Goal: Information Seeking & Learning: Learn about a topic

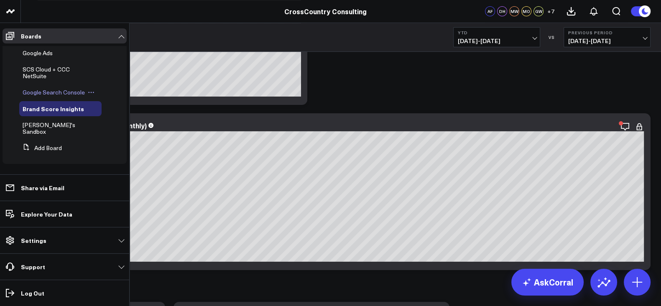
scroll to position [302, 0]
click at [46, 79] on link "SCS Cloud + CCC NetSuite" at bounding box center [56, 72] width 67 height 13
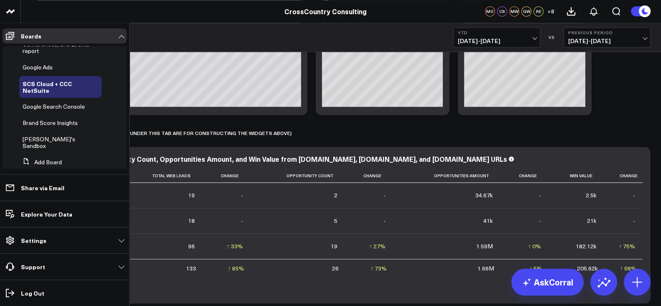
scroll to position [274, 0]
click at [61, 127] on span "Brand Score Insights" at bounding box center [50, 123] width 55 height 8
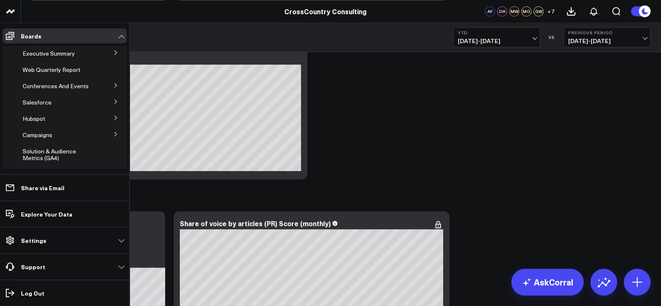
click at [113, 104] on icon at bounding box center [115, 101] width 5 height 5
click at [56, 128] on span "Salesforce Marketing Dashboard (2025)" at bounding box center [56, 120] width 57 height 15
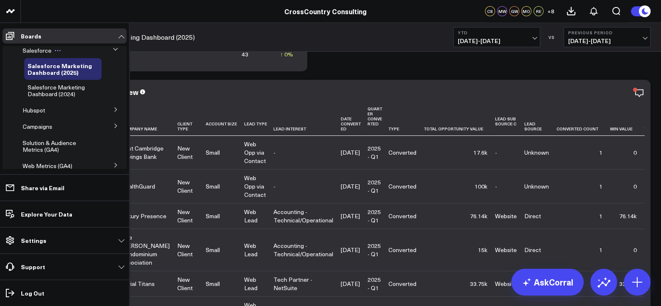
scroll to position [65, 0]
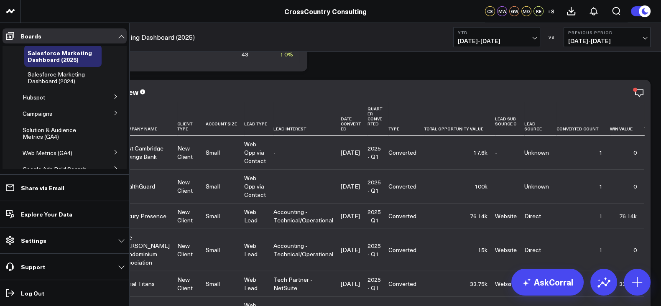
click at [109, 102] on button at bounding box center [116, 96] width 22 height 13
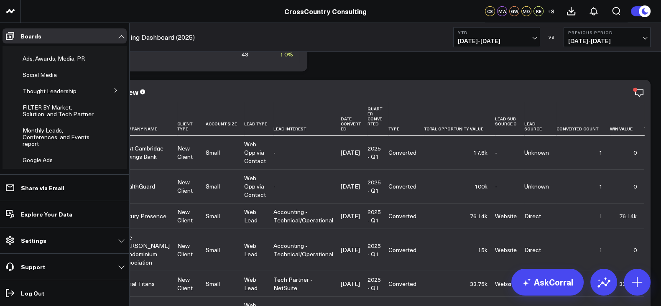
scroll to position [206, 0]
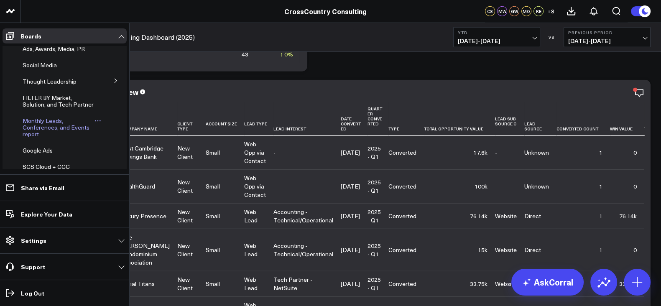
click at [44, 138] on span "Monthly Leads, Conferences, and Events report" at bounding box center [56, 127] width 67 height 21
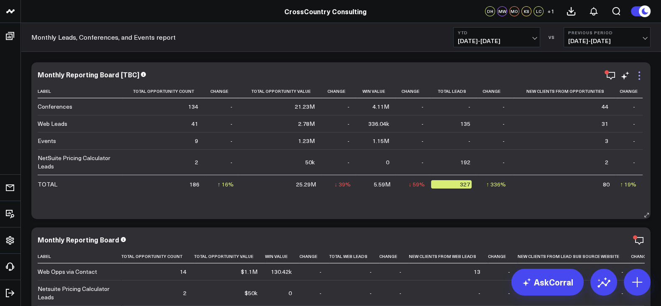
click at [640, 75] on icon at bounding box center [639, 76] width 10 height 10
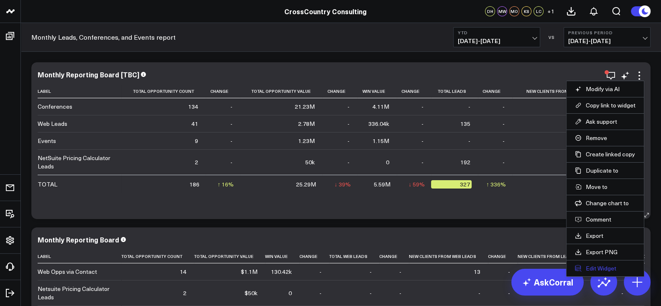
click at [602, 265] on button "Edit Widget" at bounding box center [605, 269] width 61 height 8
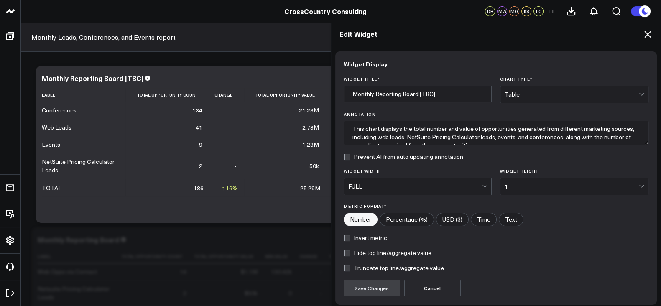
scroll to position [66, 0]
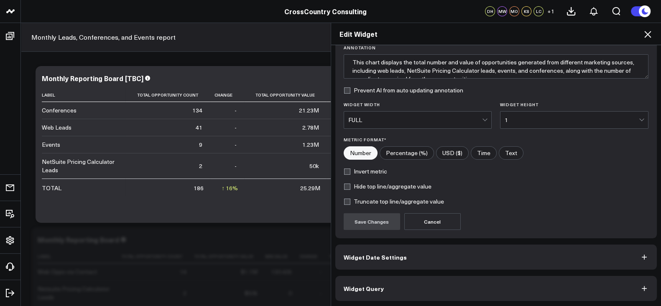
click at [441, 287] on button "Widget Query" at bounding box center [496, 288] width 322 height 25
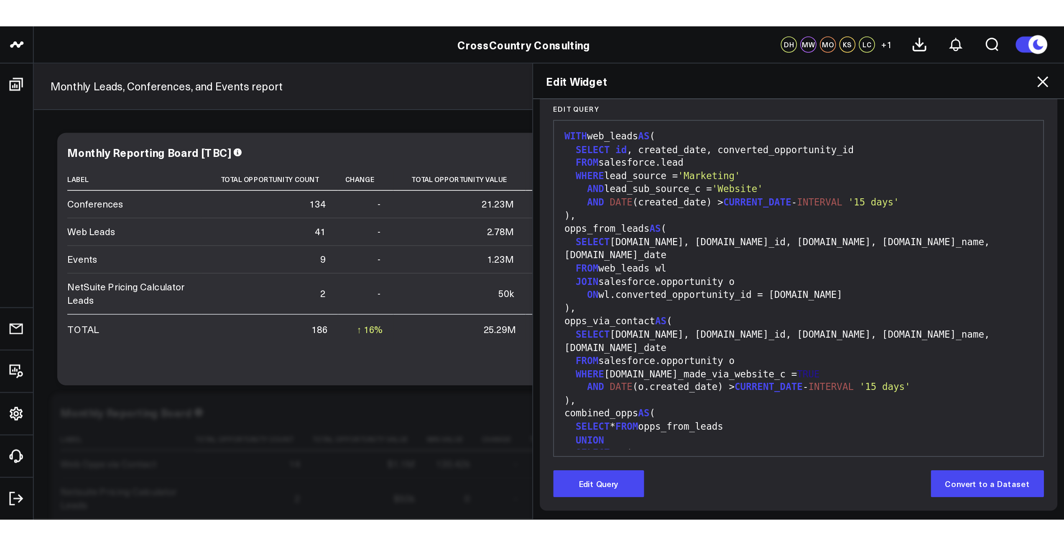
scroll to position [48, 0]
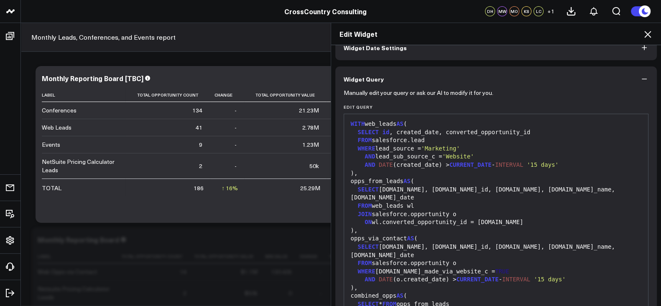
click at [649, 30] on icon at bounding box center [648, 34] width 10 height 10
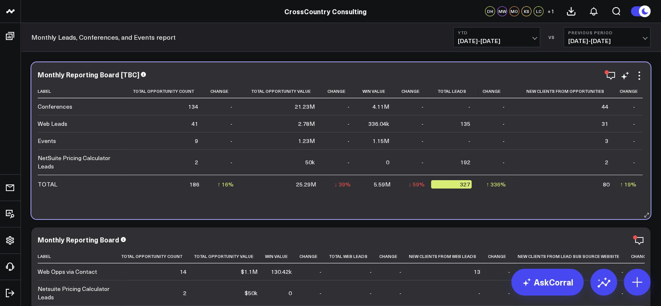
click at [370, 72] on div "Monthly Reporting Board [TBC]" at bounding box center [341, 75] width 607 height 8
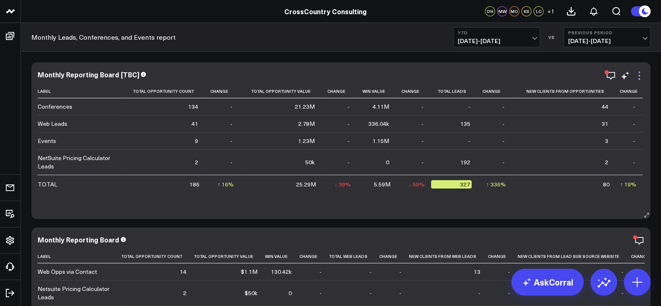
click at [637, 77] on icon at bounding box center [639, 76] width 10 height 10
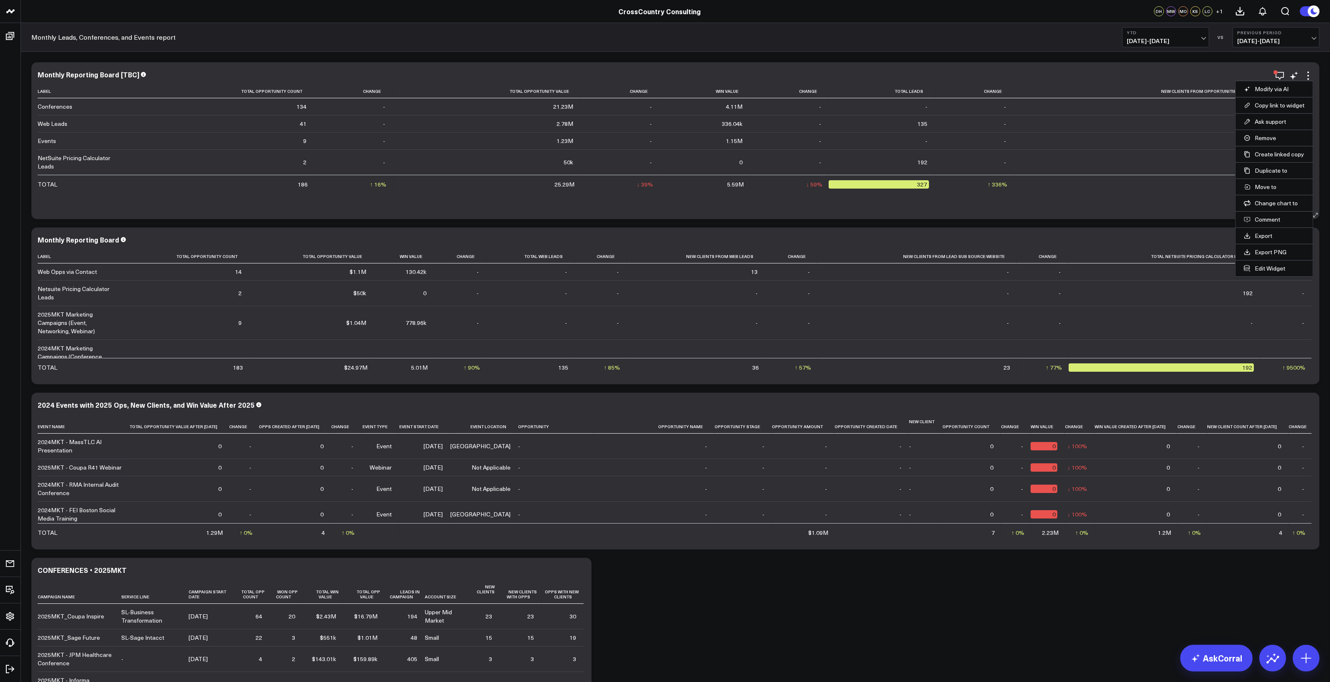
click at [661, 80] on div "Monthly Reporting Board [TBC] Label Total Opportunity Count Change Total Opport…" at bounding box center [676, 141] width 1276 height 140
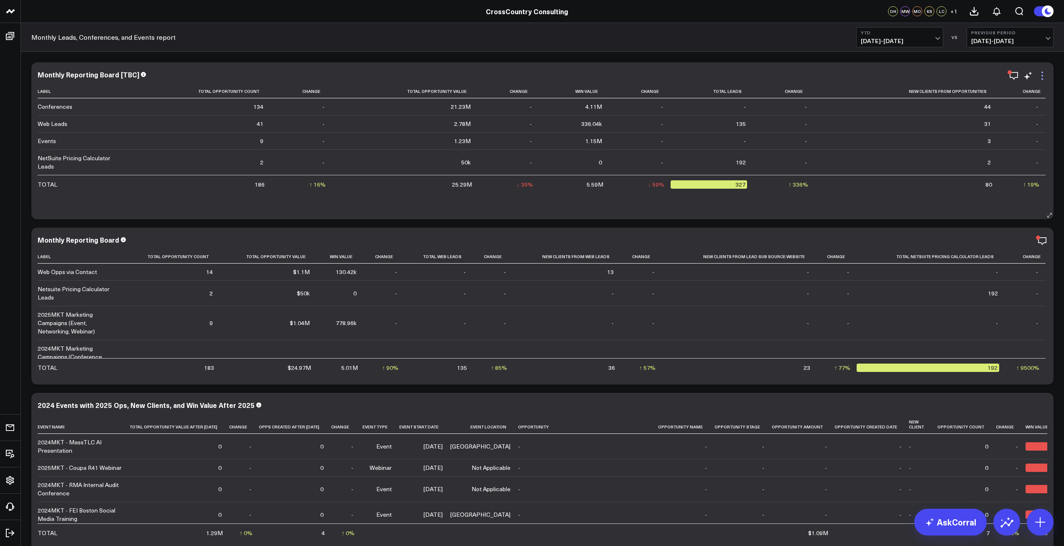
click at [661, 77] on icon at bounding box center [1043, 76] width 10 height 10
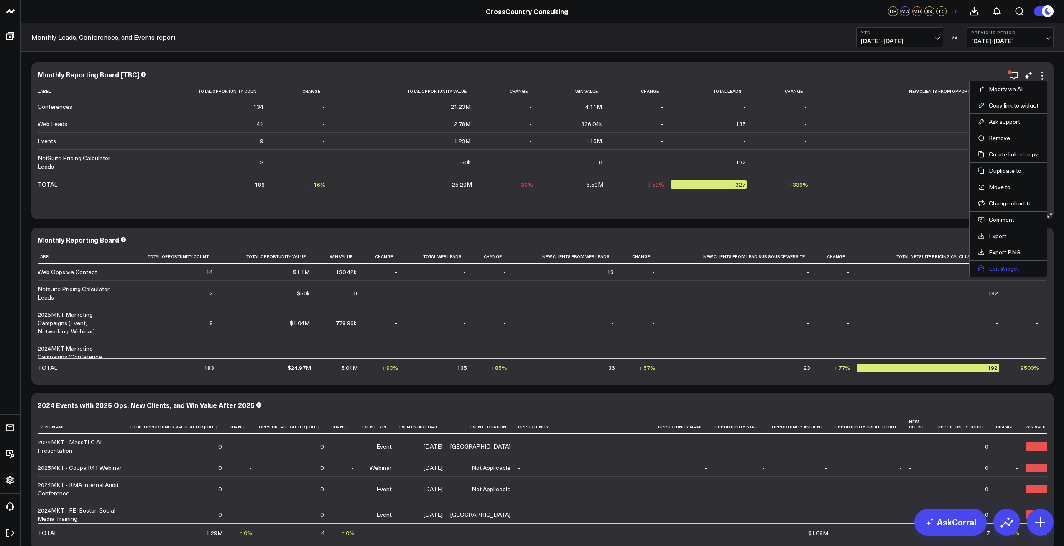
click at [661, 267] on button "Edit Widget" at bounding box center [1008, 269] width 61 height 8
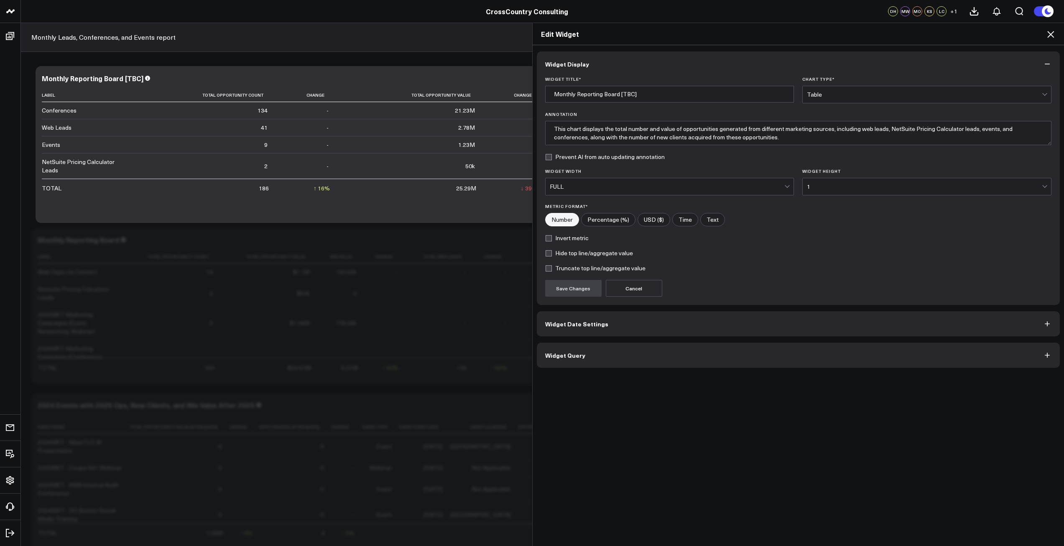
click at [620, 306] on button "Widget Query" at bounding box center [799, 354] width 524 height 25
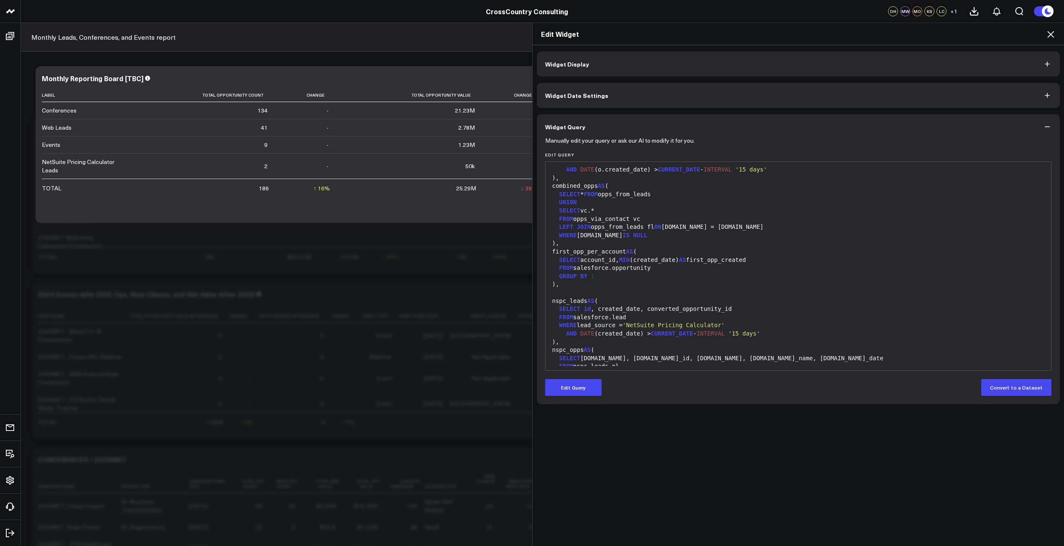
scroll to position [106, 0]
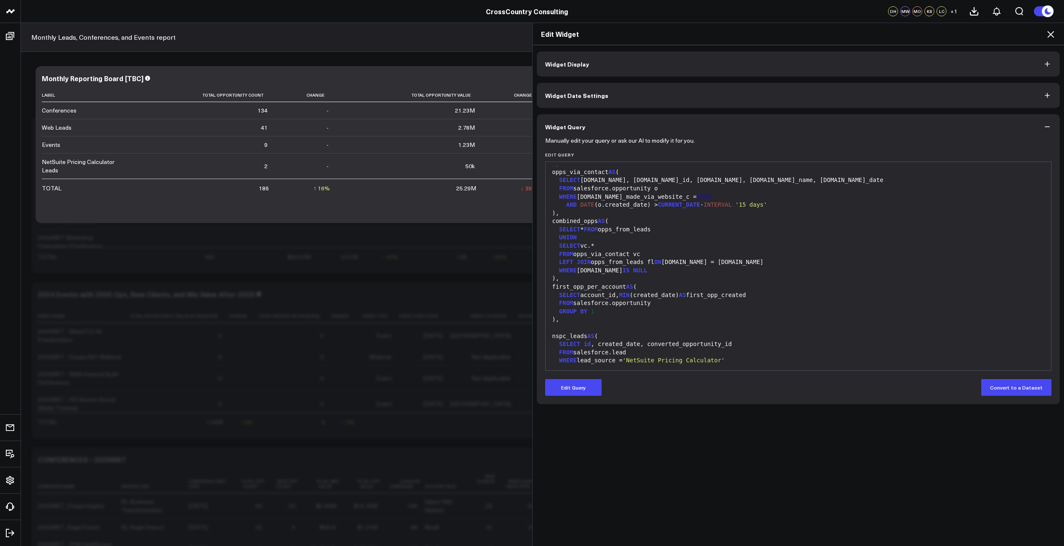
click at [661, 38] on div "Edit Widget" at bounding box center [799, 34] width 532 height 22
click at [661, 36] on icon at bounding box center [1051, 34] width 10 height 10
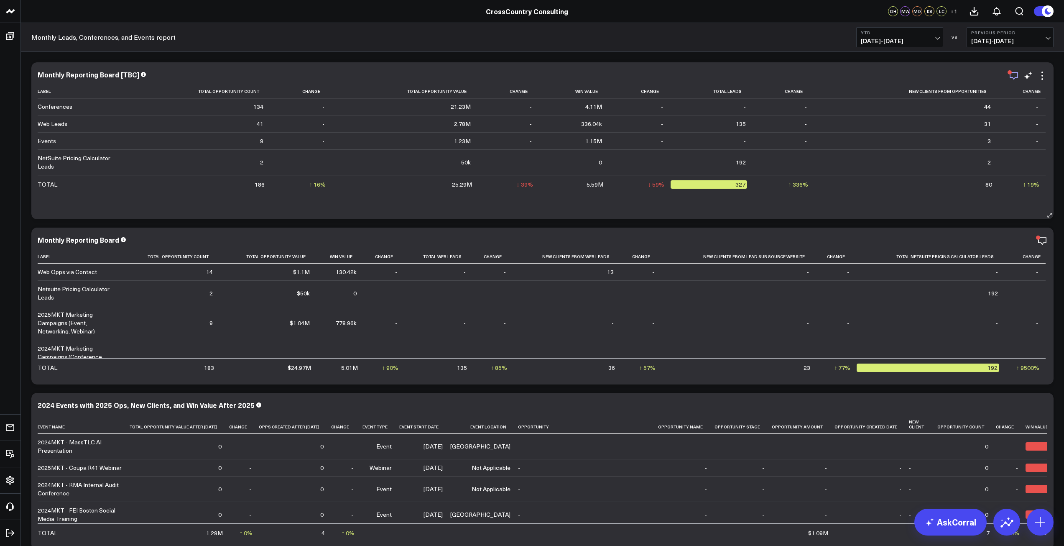
click at [661, 73] on icon "button" at bounding box center [1014, 76] width 10 height 10
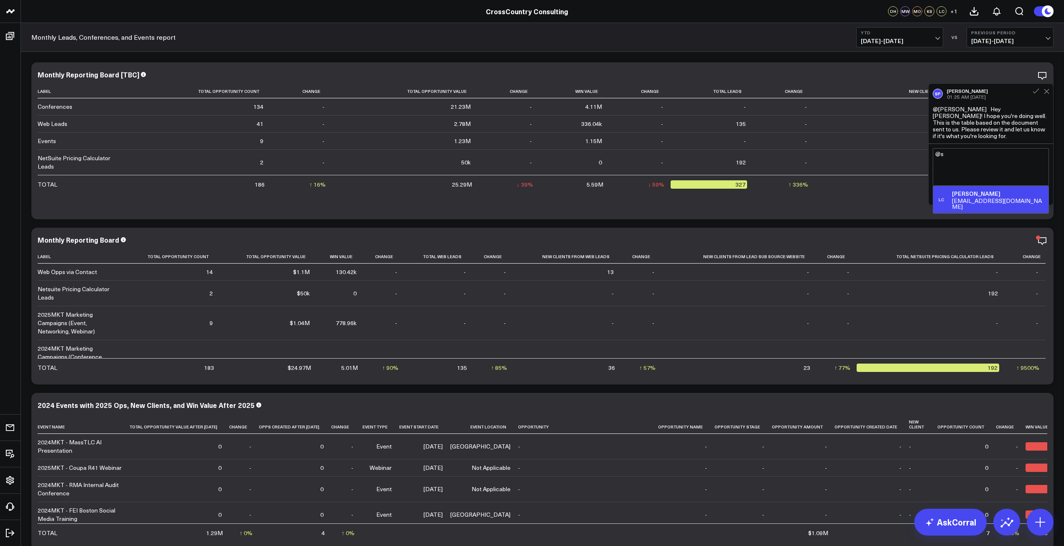
type textarea "@"
type textarea "S"
type textarea "R"
type textarea "Thanks I am looking at this now and will let you know my feedback shortly."
click at [661, 190] on button "Comment" at bounding box center [951, 195] width 36 height 11
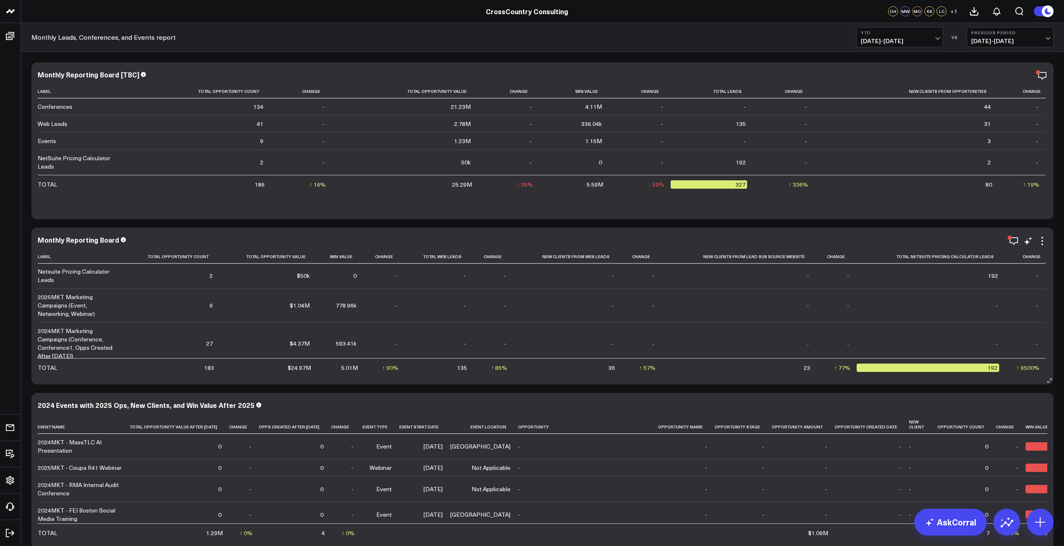
scroll to position [20, 0]
click at [661, 80] on icon "button" at bounding box center [1014, 76] width 10 height 10
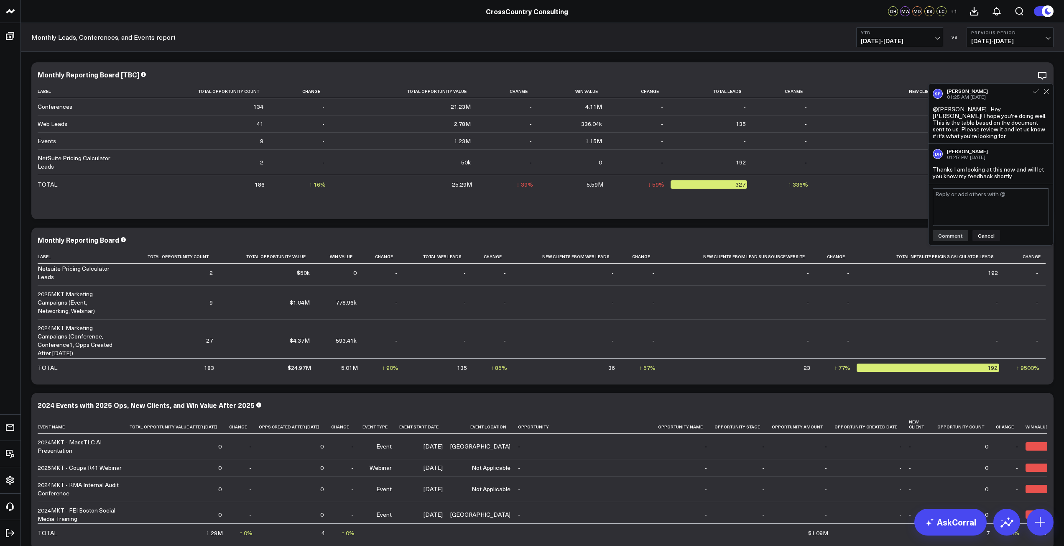
click at [661, 195] on textarea at bounding box center [991, 207] width 116 height 38
type textarea "Hello, please ensure that the row Conferences contains opportunities, opportuni…"
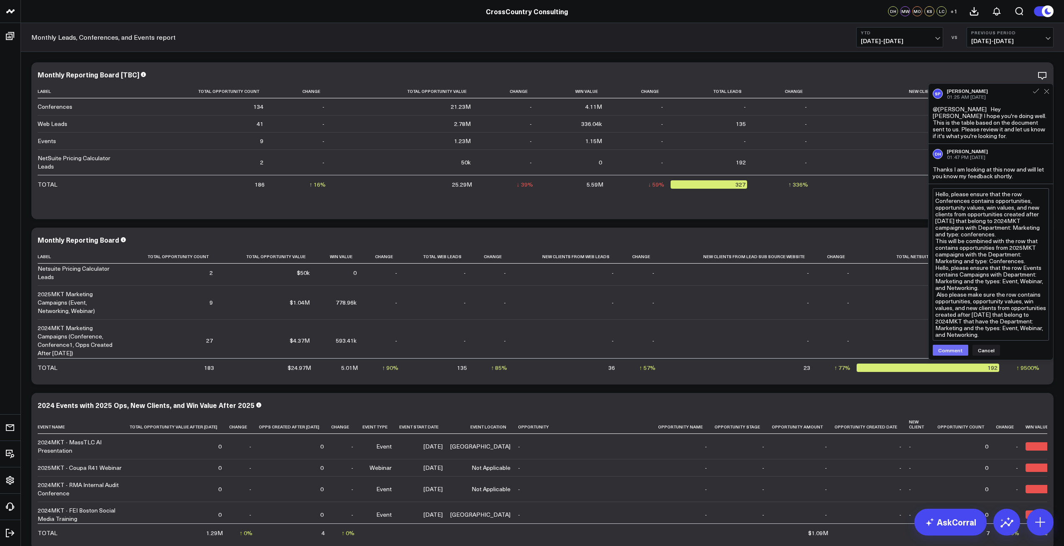
click at [661, 306] on button "Comment" at bounding box center [951, 350] width 36 height 11
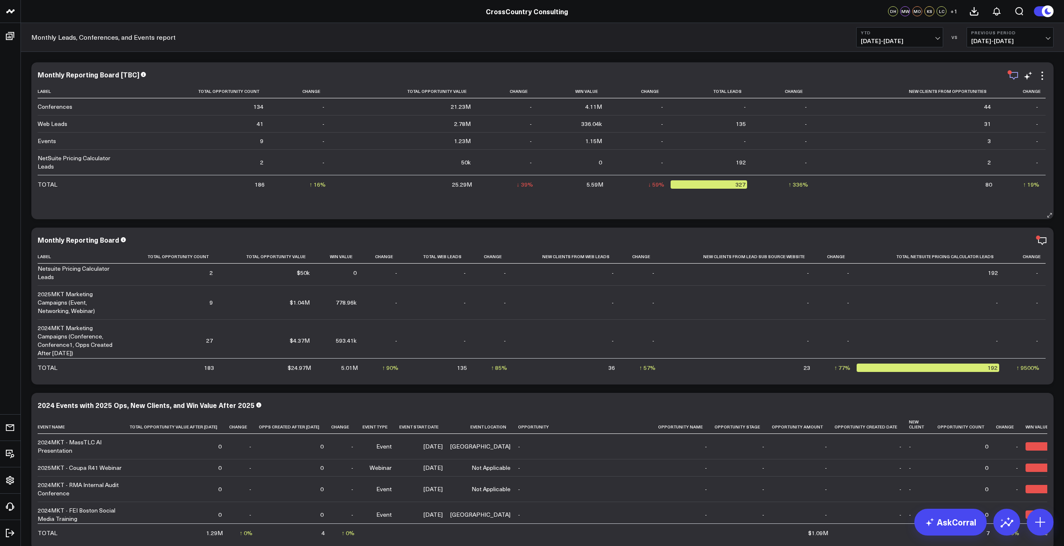
click at [661, 77] on icon "button" at bounding box center [1014, 76] width 10 height 10
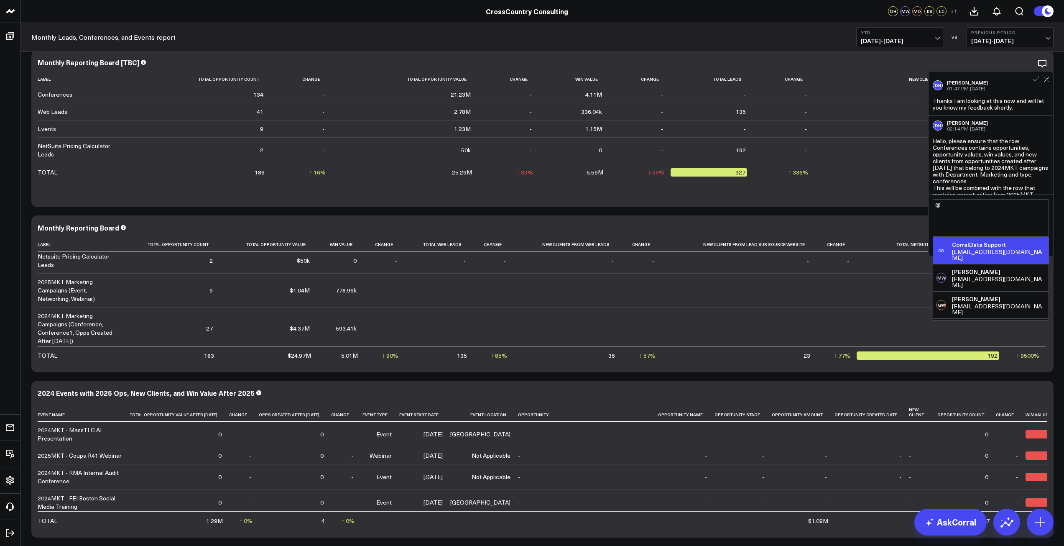
scroll to position [0, 0]
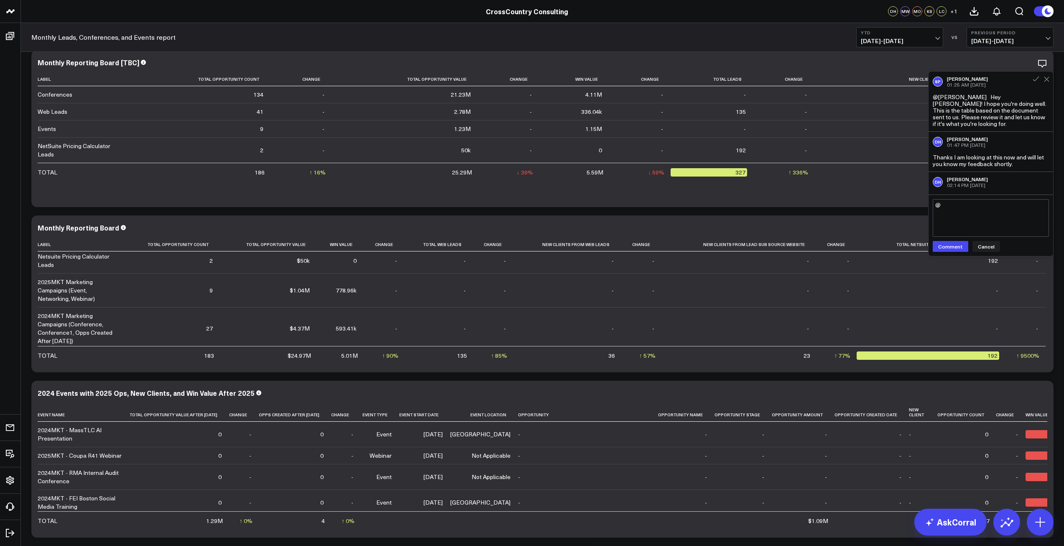
click at [661, 83] on div "01:25 AM [DATE]" at bounding box center [967, 85] width 41 height 6
click at [661, 209] on textarea "@" at bounding box center [991, 218] width 116 height 38
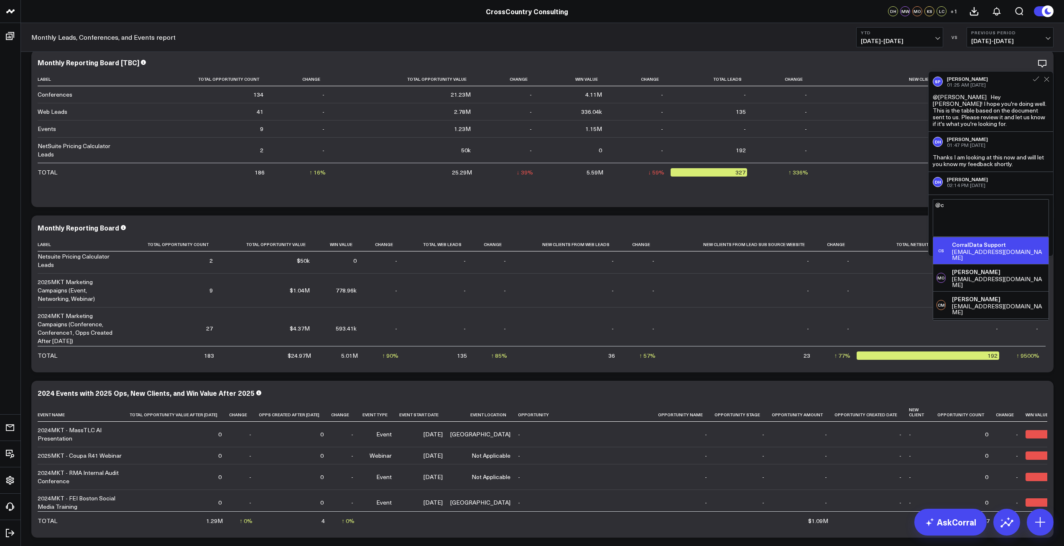
click at [661, 250] on div "[EMAIL_ADDRESS][DOMAIN_NAME]" at bounding box center [998, 255] width 93 height 12
type textarea "@CorralData Support"
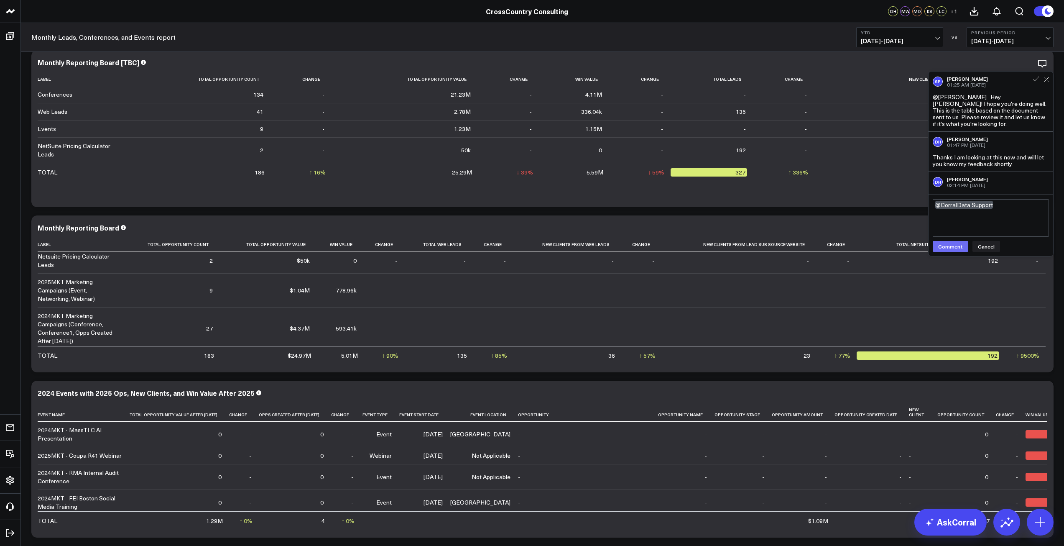
click at [661, 247] on button "Comment" at bounding box center [951, 246] width 36 height 11
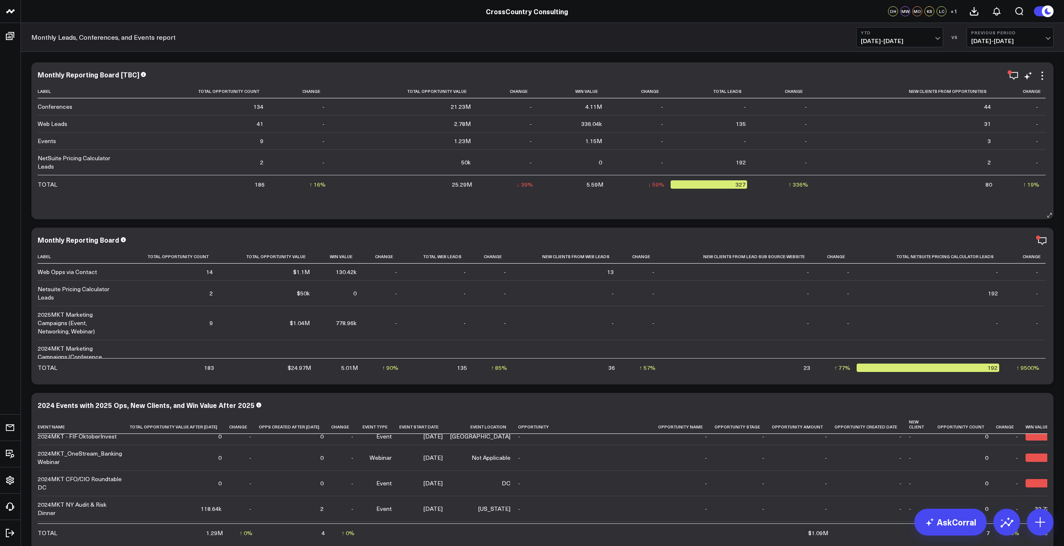
click at [661, 82] on div "Monthly Reporting Board [TBC] Label Total Opportunity Count Change Total Opport…" at bounding box center [543, 141] width 1010 height 140
click at [661, 80] on icon "button" at bounding box center [1014, 76] width 10 height 10
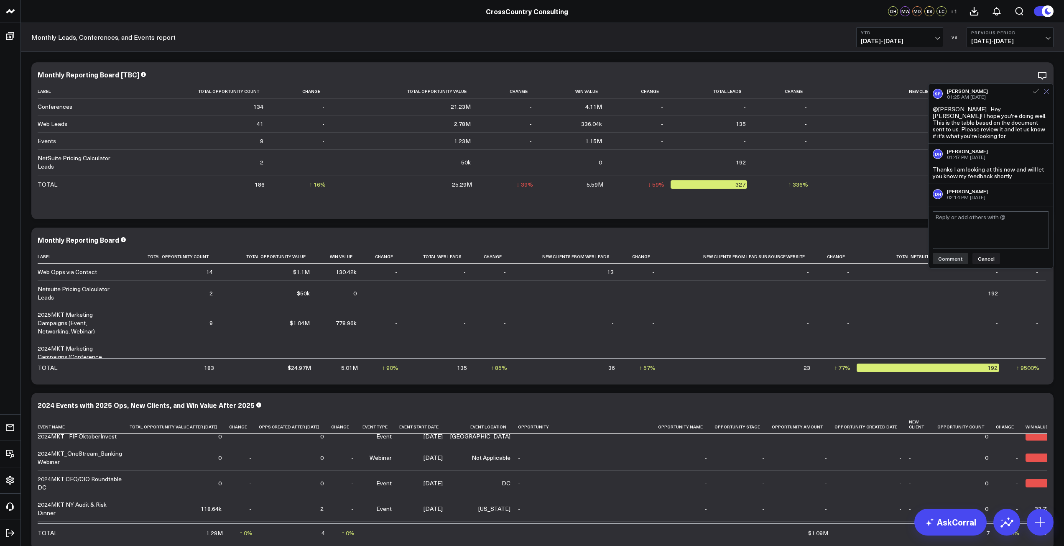
click at [661, 91] on icon at bounding box center [1046, 91] width 5 height 5
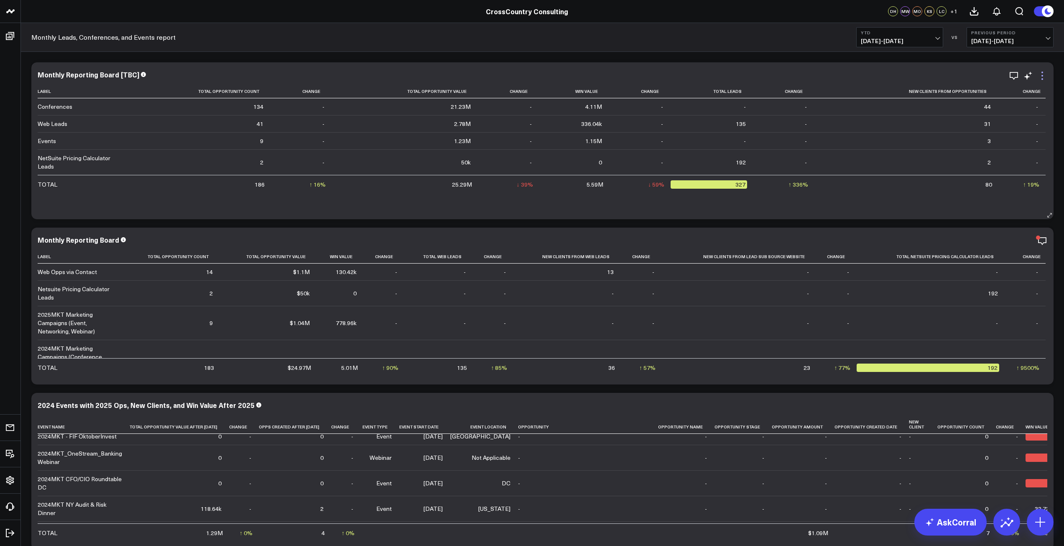
click at [661, 80] on icon at bounding box center [1043, 76] width 10 height 10
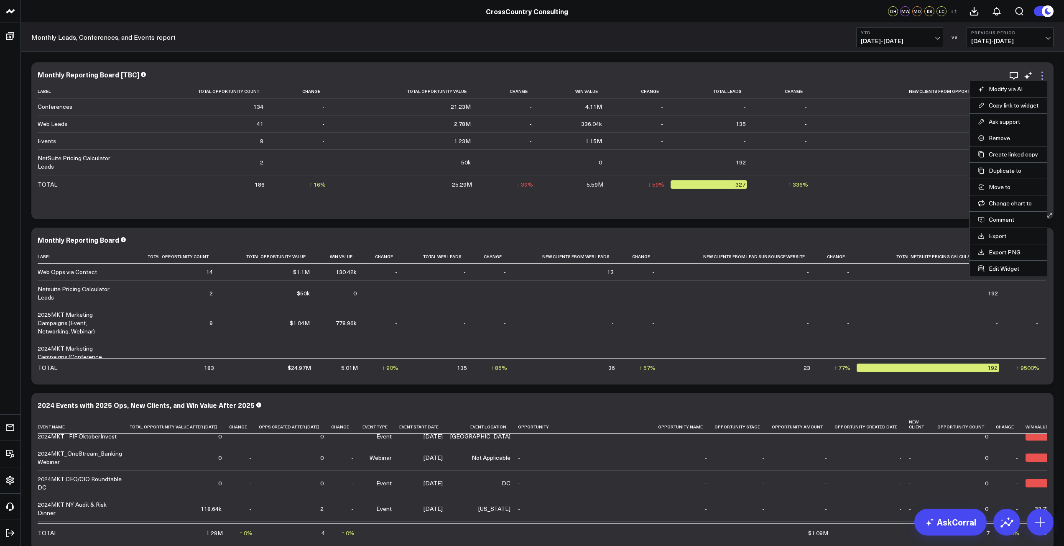
click at [661, 79] on icon at bounding box center [1043, 79] width 2 height 2
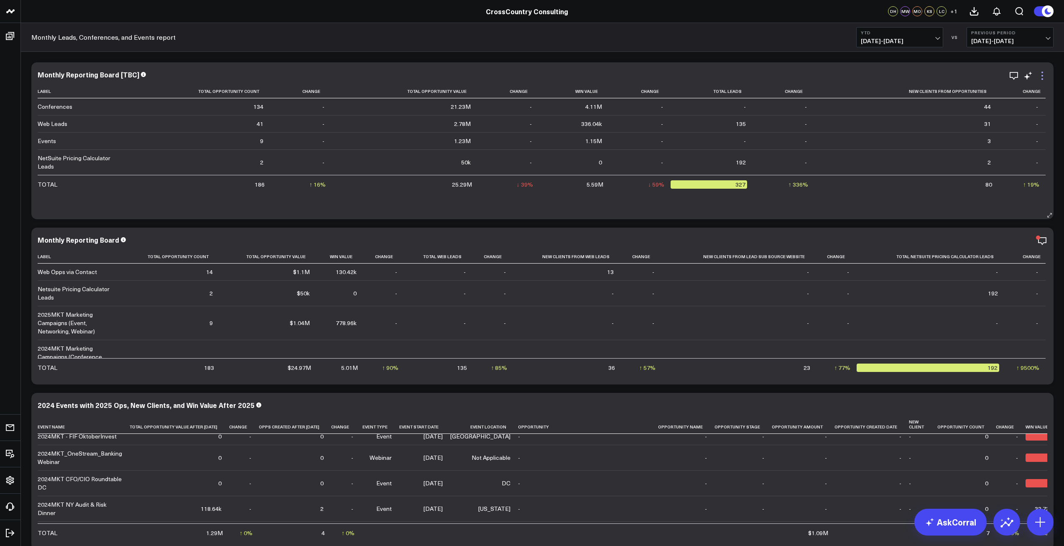
click at [661, 79] on icon at bounding box center [1043, 79] width 2 height 2
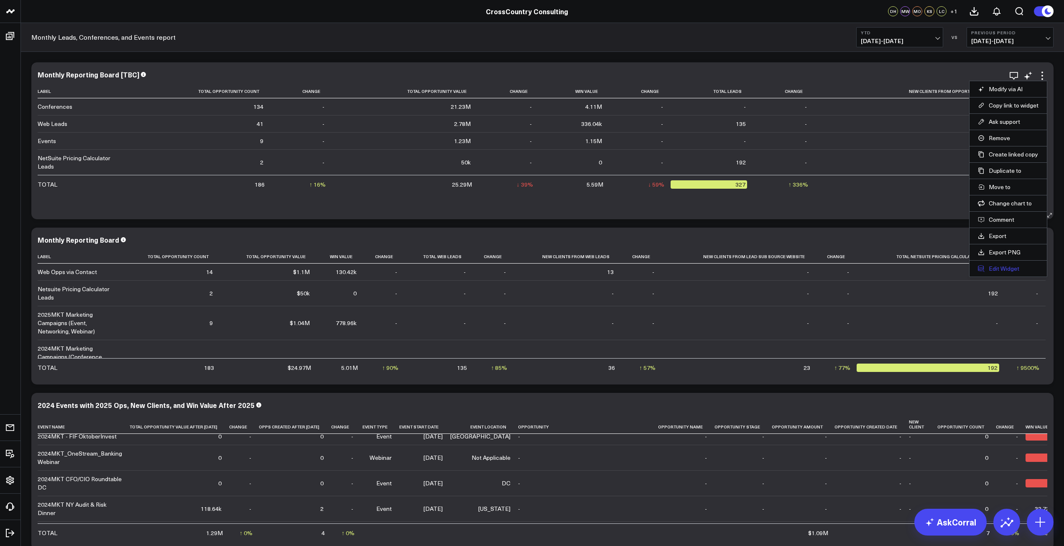
click at [661, 265] on button "Edit Widget" at bounding box center [1008, 269] width 61 height 8
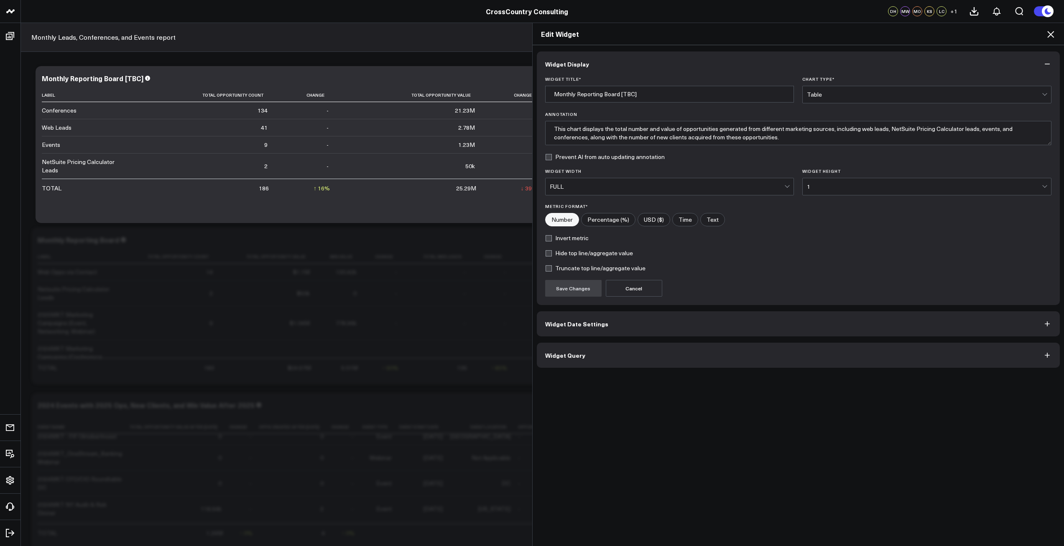
scroll to position [109, 0]
click at [661, 306] on button "Widget Query" at bounding box center [799, 354] width 524 height 25
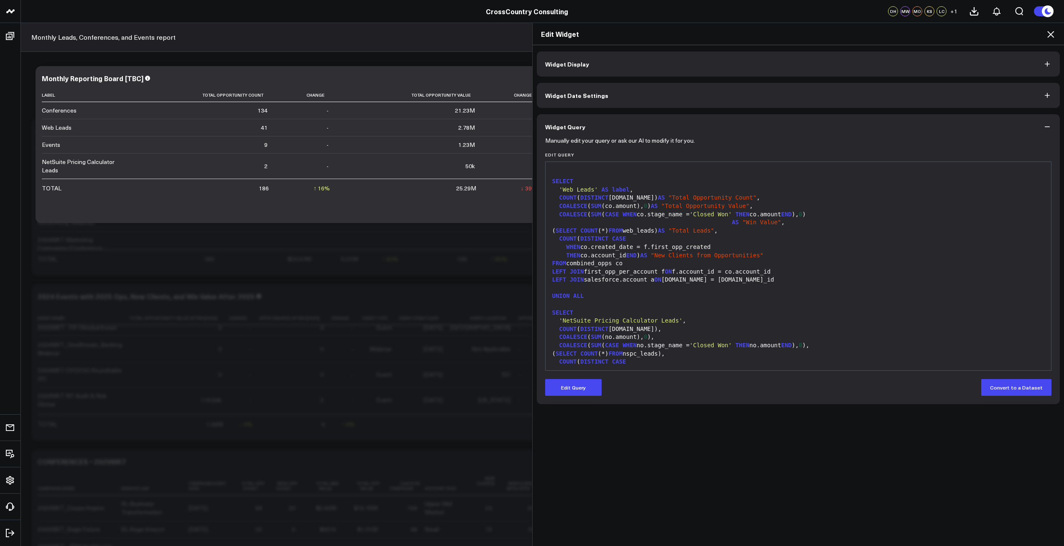
scroll to position [549, 0]
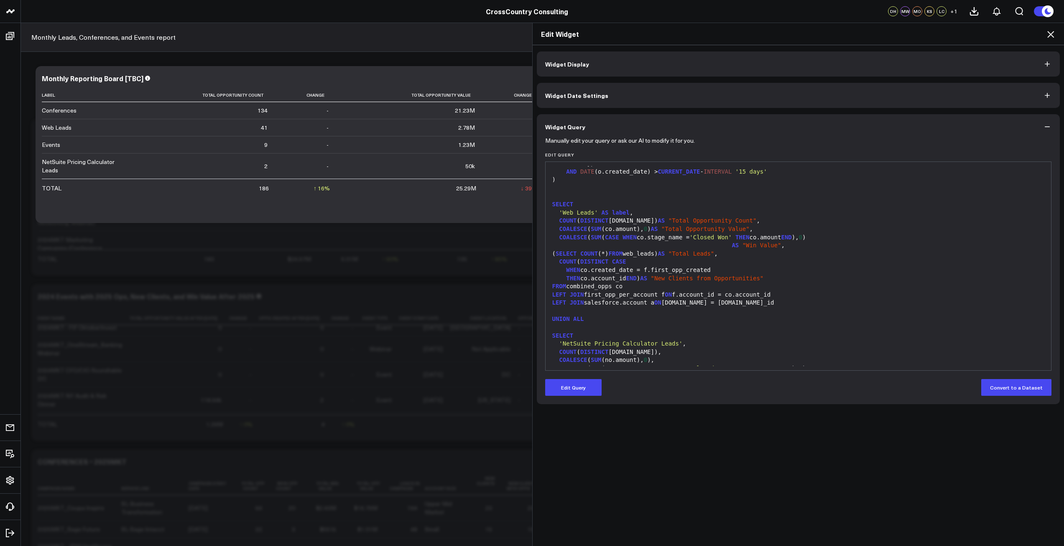
click at [661, 33] on icon at bounding box center [1051, 34] width 10 height 10
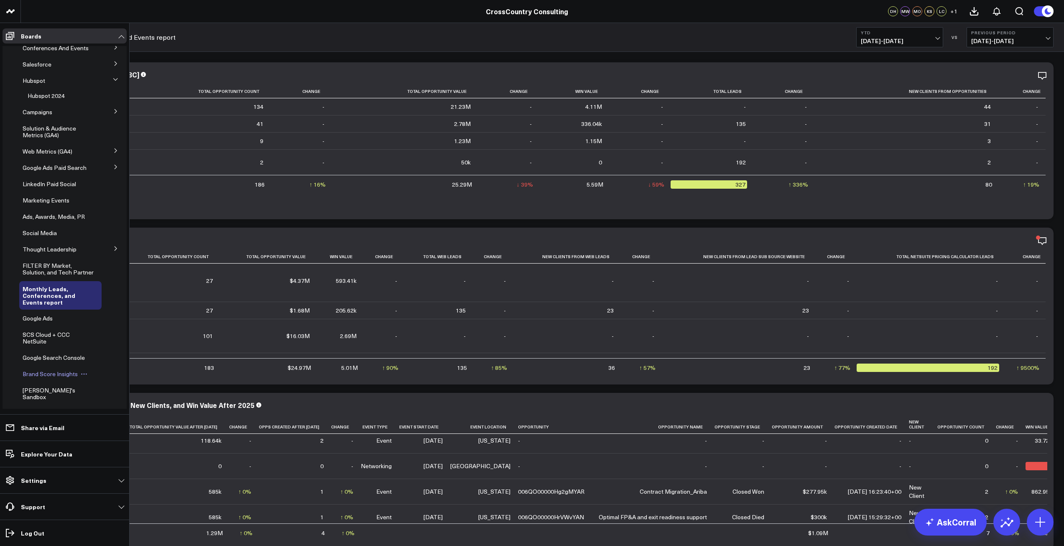
scroll to position [77, 0]
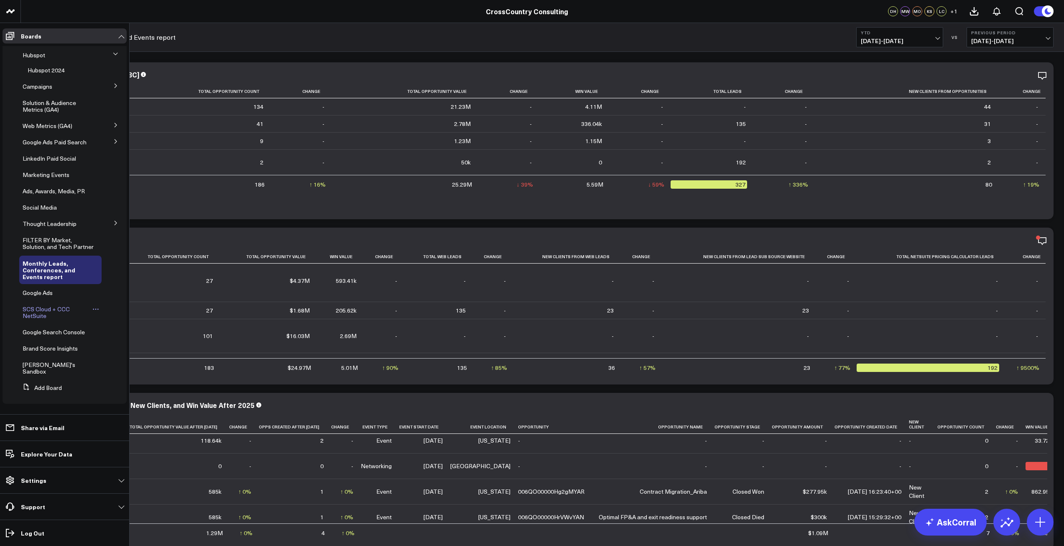
click at [47, 306] on span "SCS Cloud + CCC NetSuite" at bounding box center [46, 312] width 47 height 15
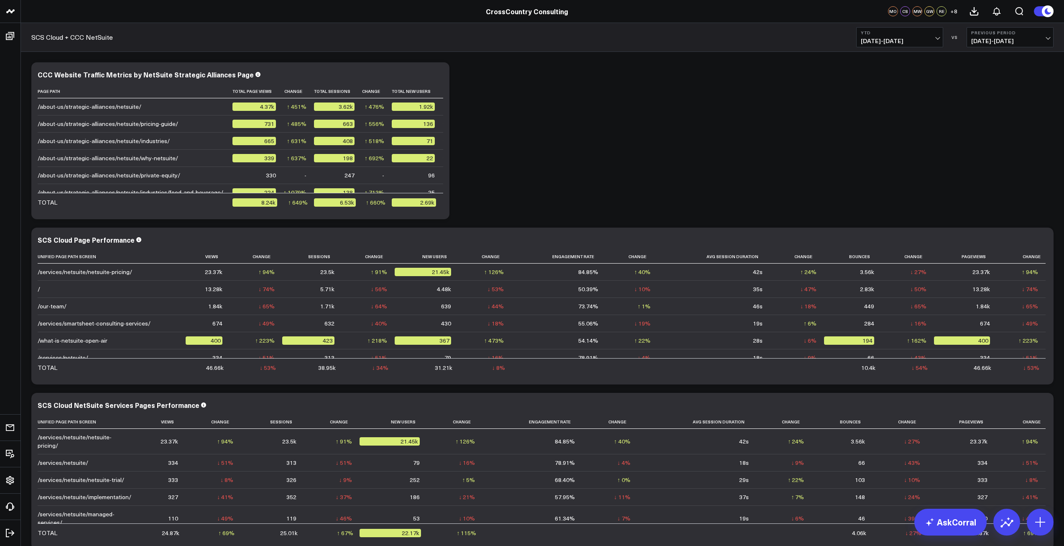
click at [661, 45] on button "YTD [DATE] - [DATE]" at bounding box center [899, 37] width 87 height 20
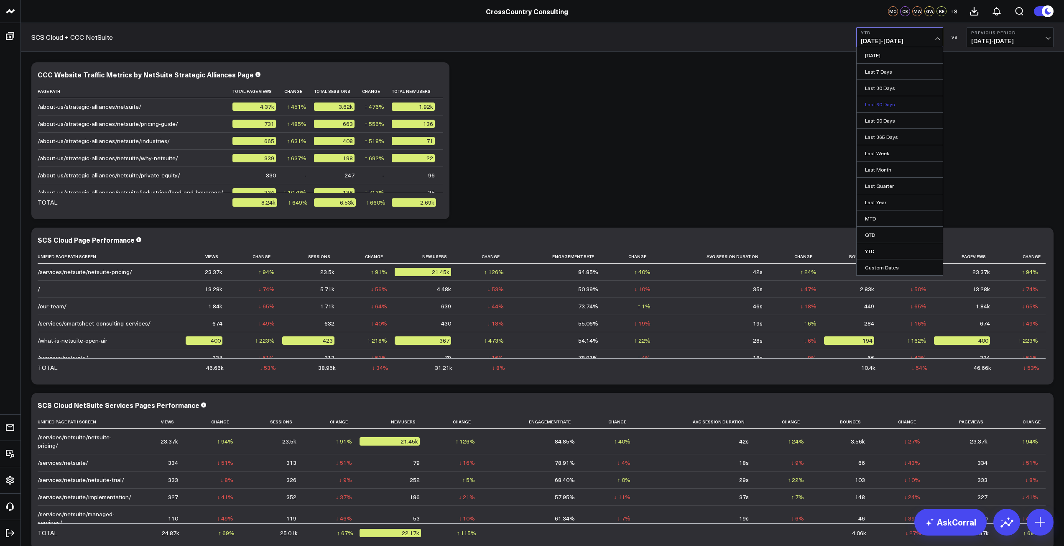
click at [661, 105] on link "Last 60 Days" at bounding box center [900, 104] width 86 height 16
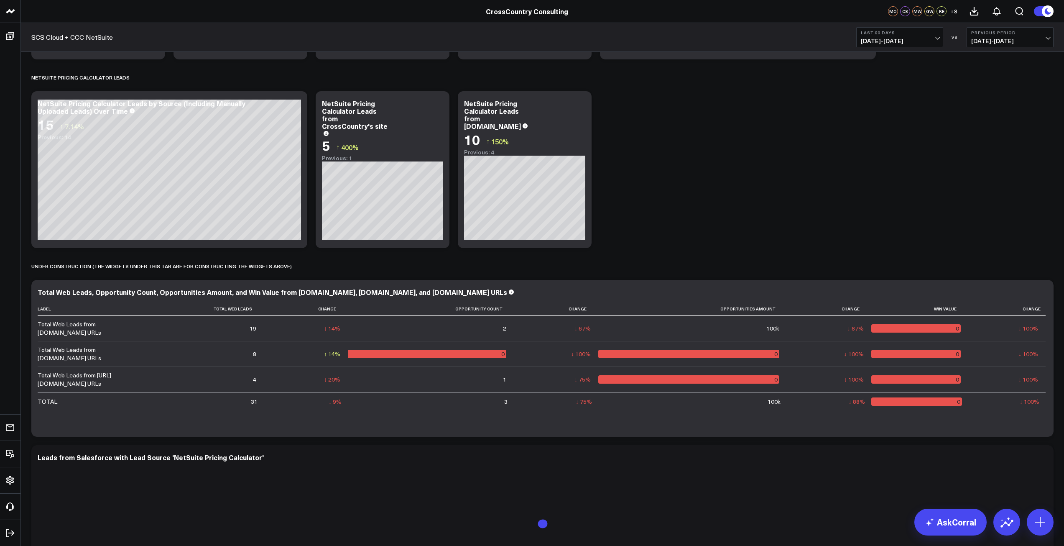
scroll to position [1175, 0]
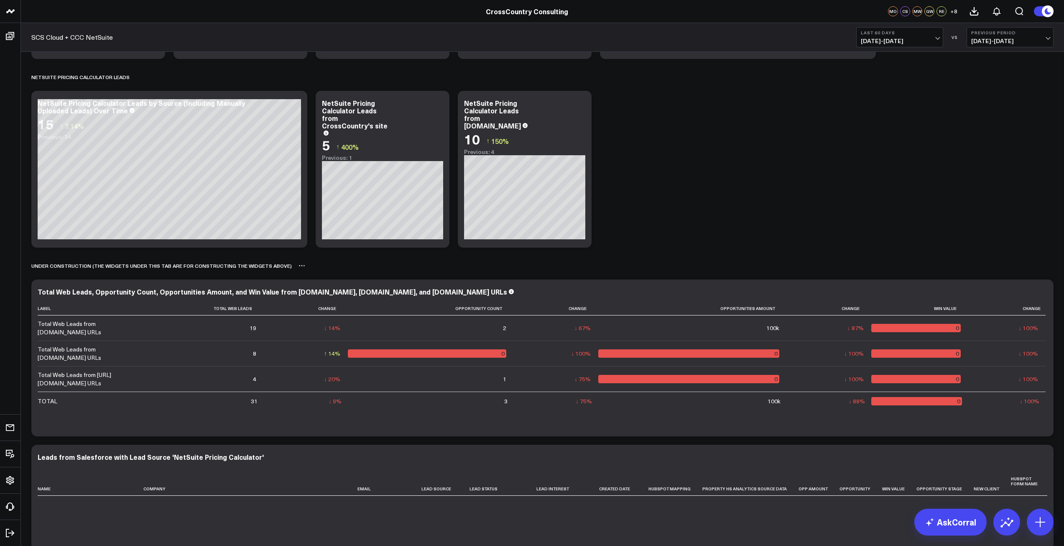
click at [299, 268] on icon at bounding box center [302, 265] width 7 height 7
click at [306, 273] on button "Rename" at bounding box center [324, 275] width 36 height 14
click at [448, 267] on div "UNDER CONSTRUCTION (THE WIDGETS UNDER THIS TAB ARE FOR CONSTRUCTING THE WIDGETS…" at bounding box center [542, 265] width 1022 height 19
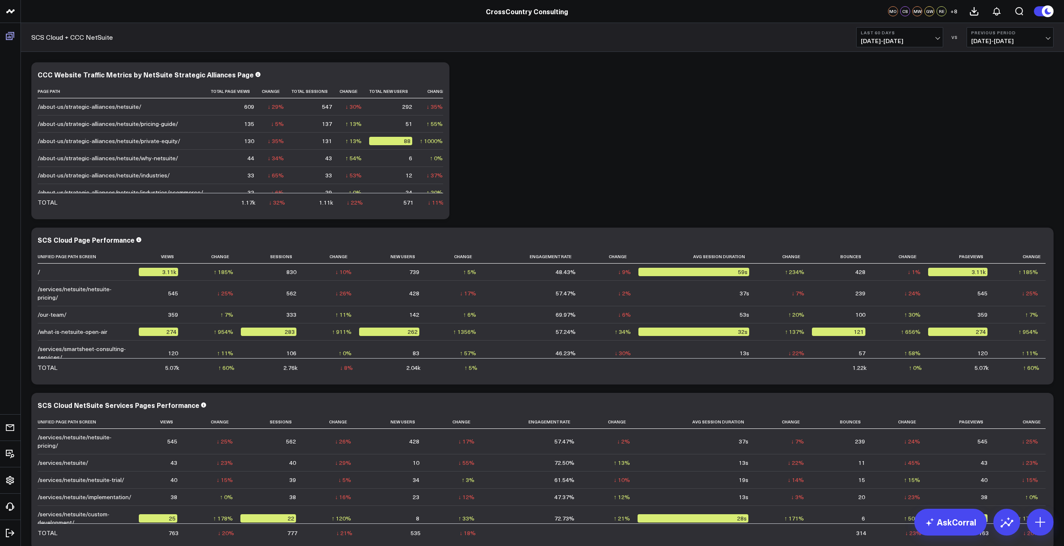
scroll to position [57, 0]
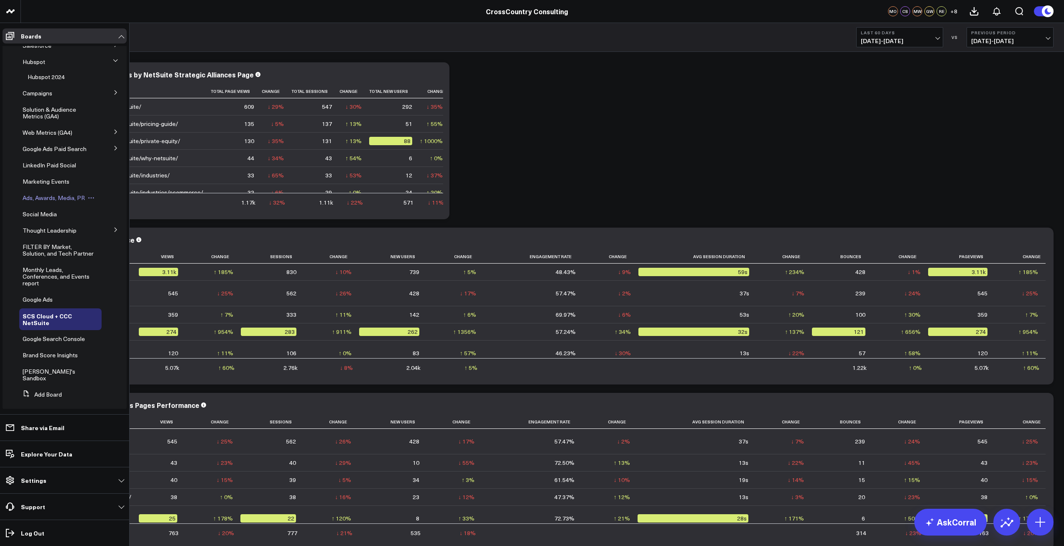
click at [50, 202] on span "Ads, Awards, Media, PR" at bounding box center [54, 198] width 62 height 8
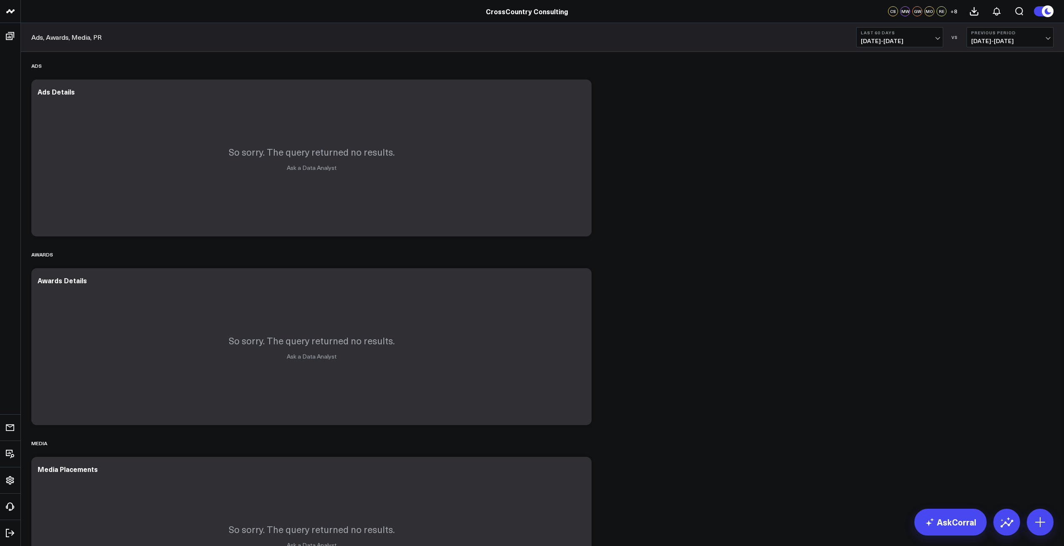
click at [661, 50] on div "Ads, Awards, Media, PR Last 60 Days [DATE] - [DATE] VS Previous Period [DATE] -…" at bounding box center [542, 37] width 1043 height 29
click at [661, 49] on div "Ads, Awards, Media, PR Last 60 Days [DATE] - [DATE] VS Previous Period [DATE] -…" at bounding box center [542, 37] width 1043 height 29
click at [661, 40] on span "[DATE] - [DATE]" at bounding box center [900, 41] width 78 height 7
click at [661, 84] on link "Last 30 Days" at bounding box center [900, 88] width 86 height 16
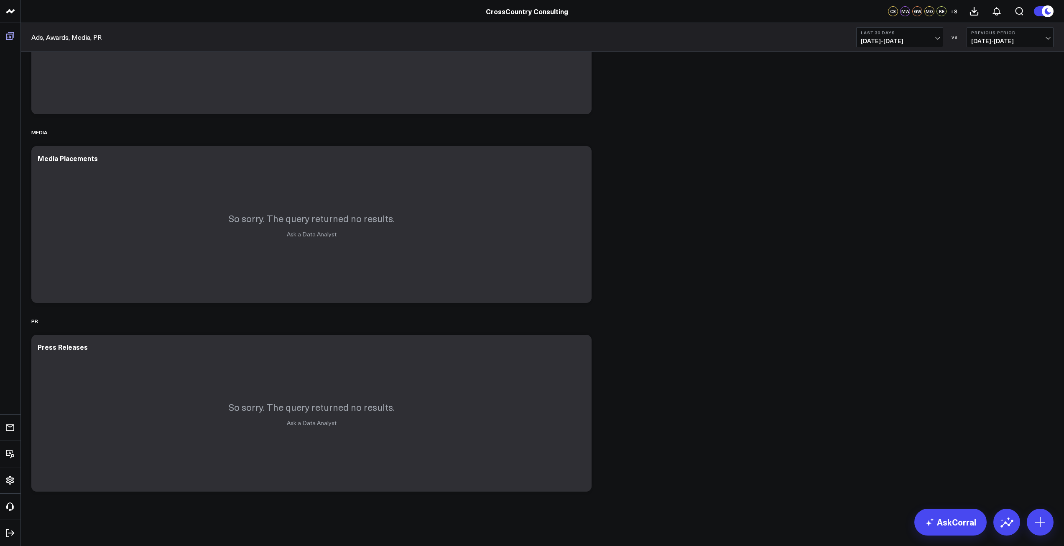
scroll to position [37, 0]
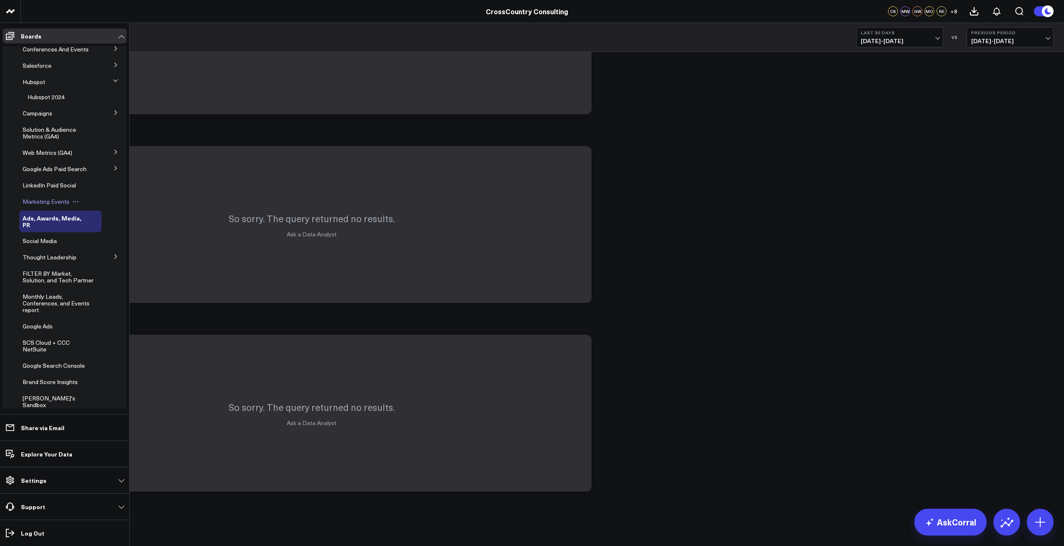
click at [39, 205] on span "Marketing Events" at bounding box center [46, 201] width 47 height 8
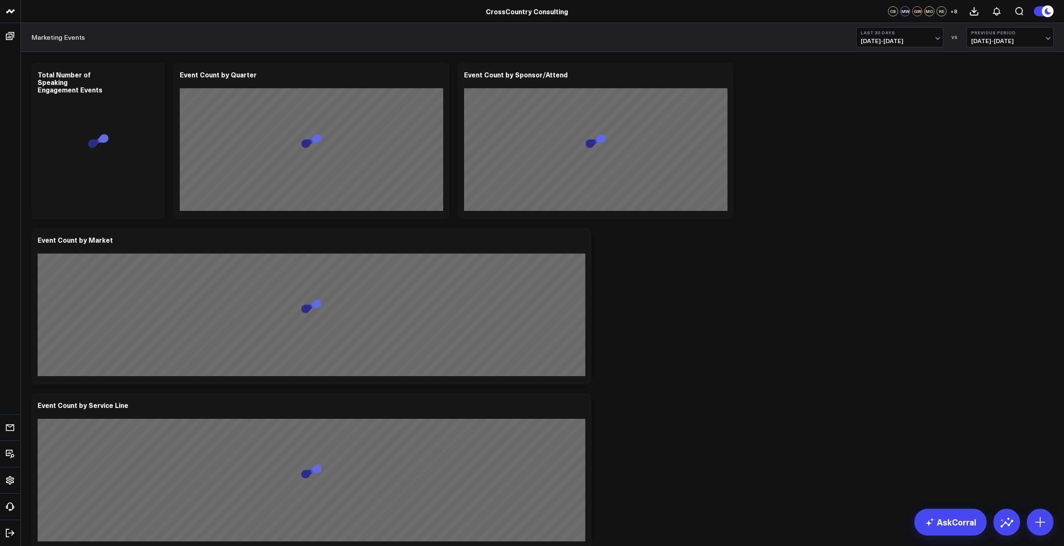
click at [661, 38] on span "[DATE] - [DATE]" at bounding box center [900, 41] width 78 height 7
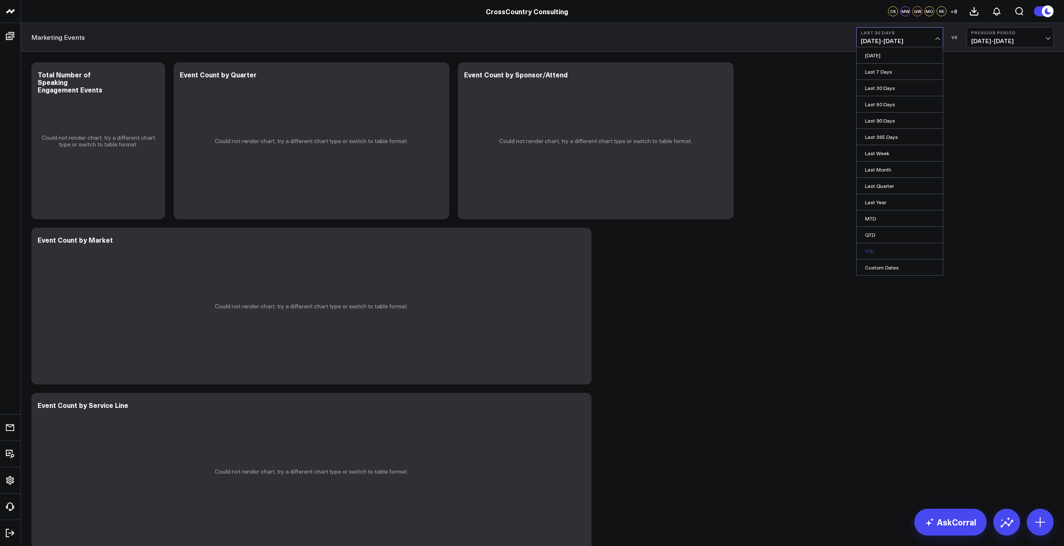
click at [661, 243] on link "YTD" at bounding box center [900, 251] width 86 height 16
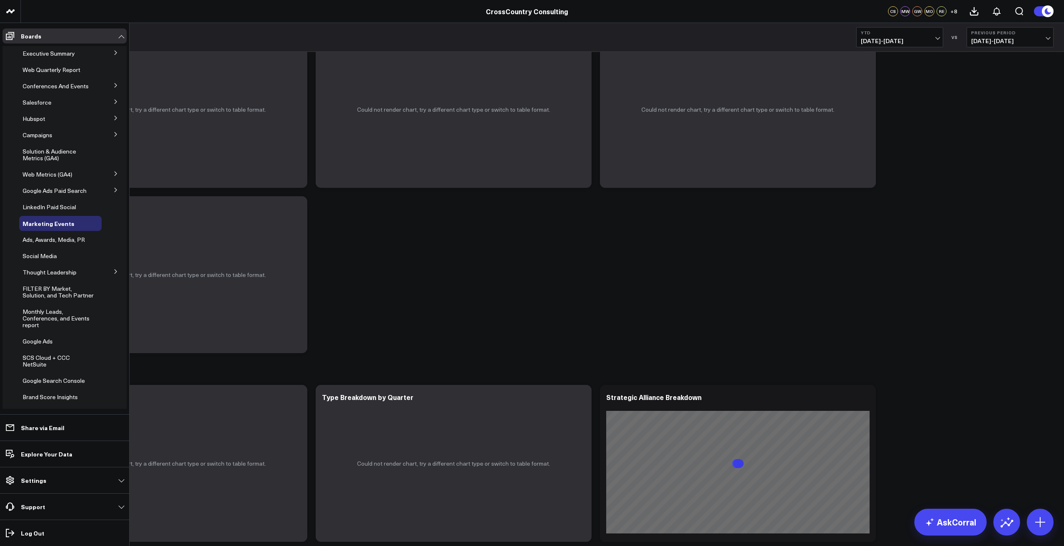
scroll to position [62, 0]
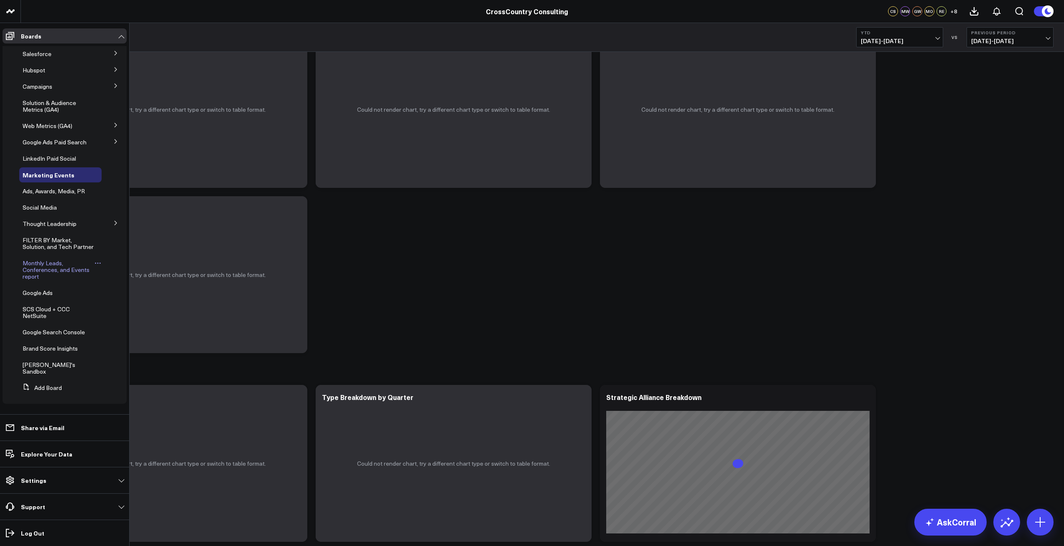
click at [46, 267] on span "Monthly Leads, Conferences, and Events report" at bounding box center [56, 269] width 67 height 21
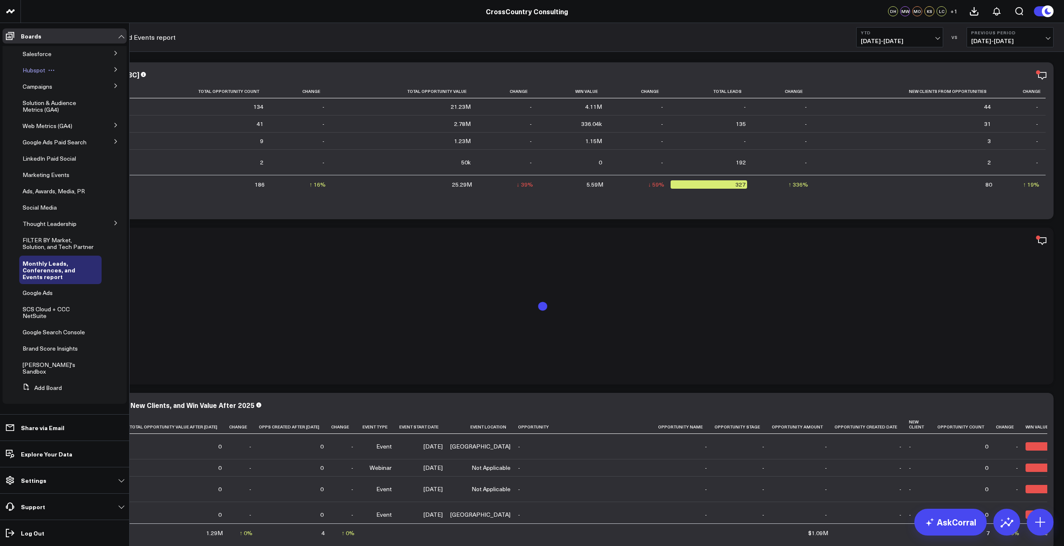
scroll to position [42, 0]
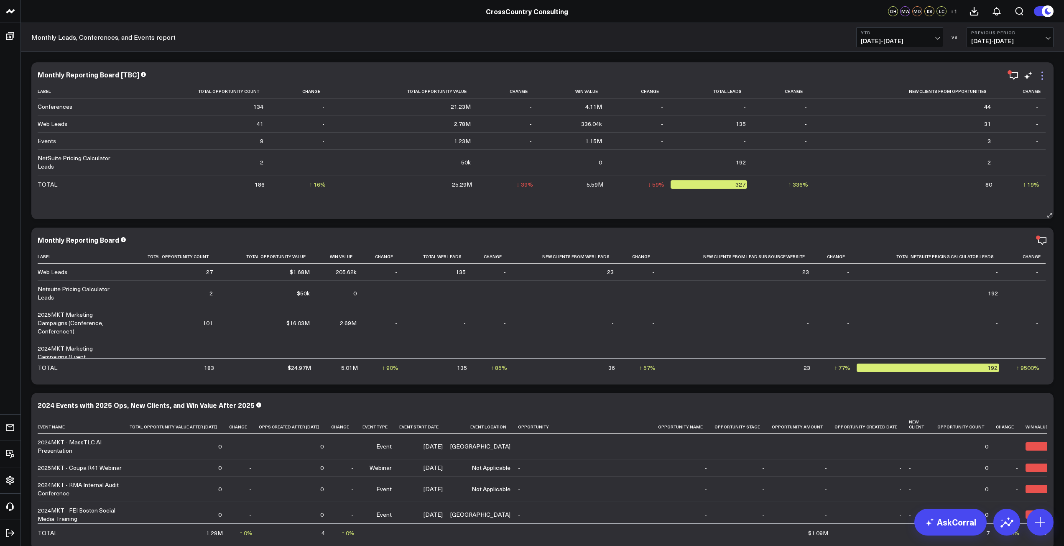
click at [1042, 74] on icon at bounding box center [1043, 76] width 10 height 10
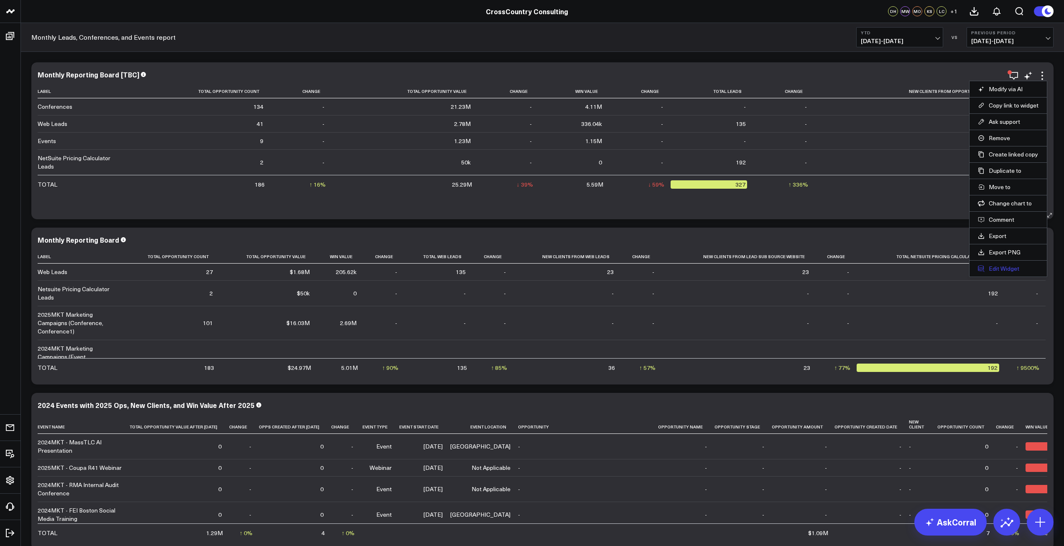
click at [996, 266] on button "Edit Widget" at bounding box center [1008, 269] width 61 height 8
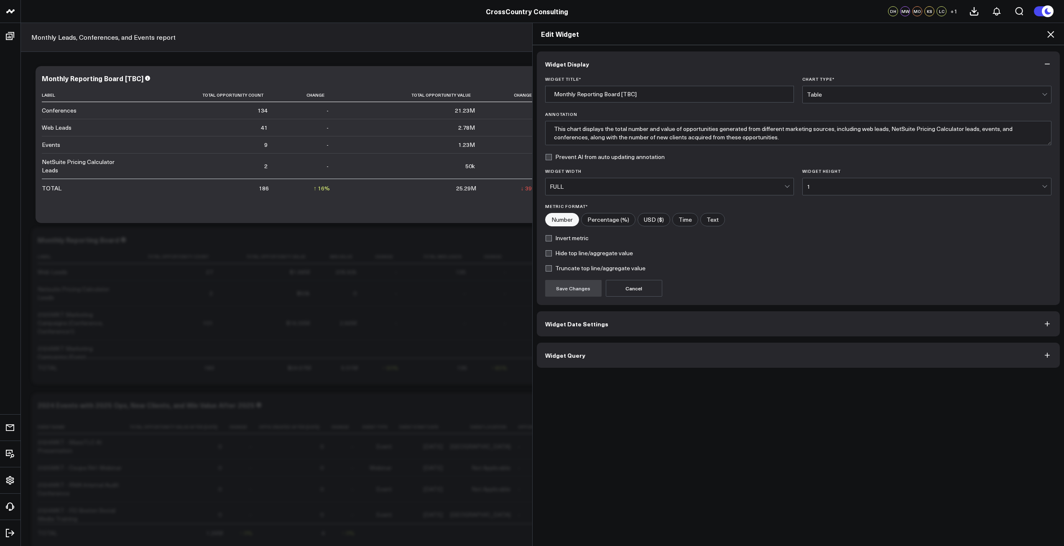
click at [650, 357] on button "Widget Query" at bounding box center [799, 354] width 524 height 25
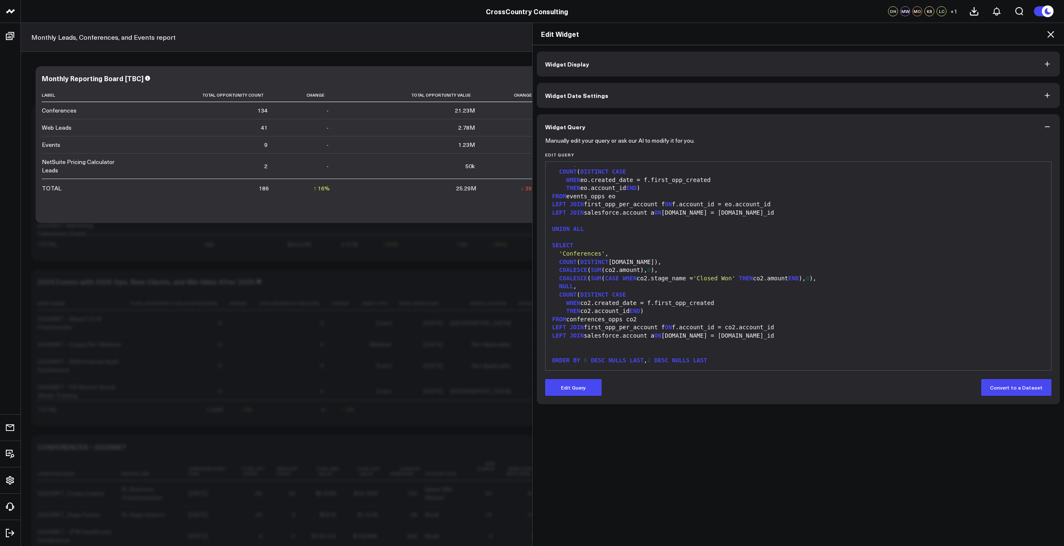
scroll to position [124, 0]
click at [1048, 36] on icon at bounding box center [1051, 34] width 10 height 10
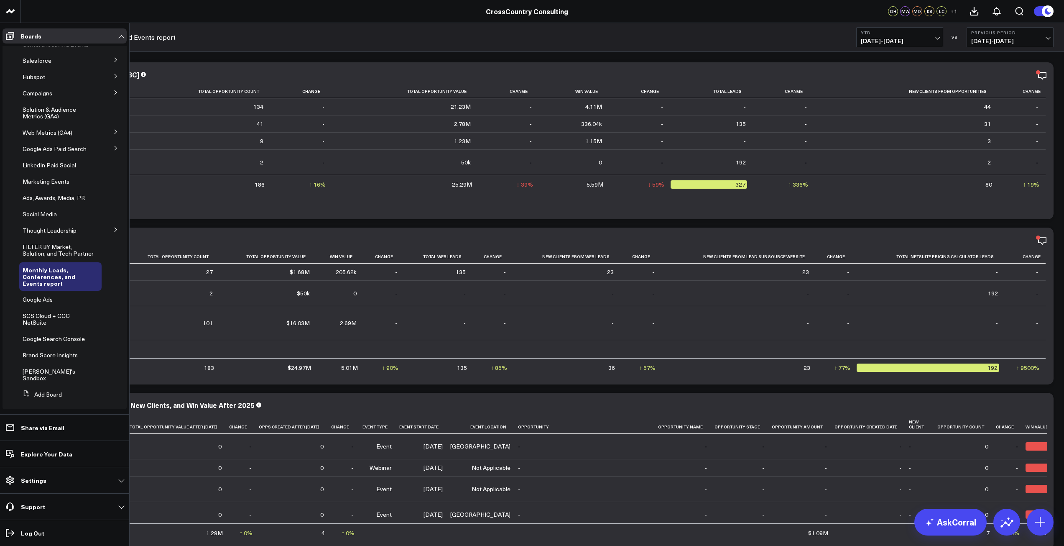
scroll to position [35, 0]
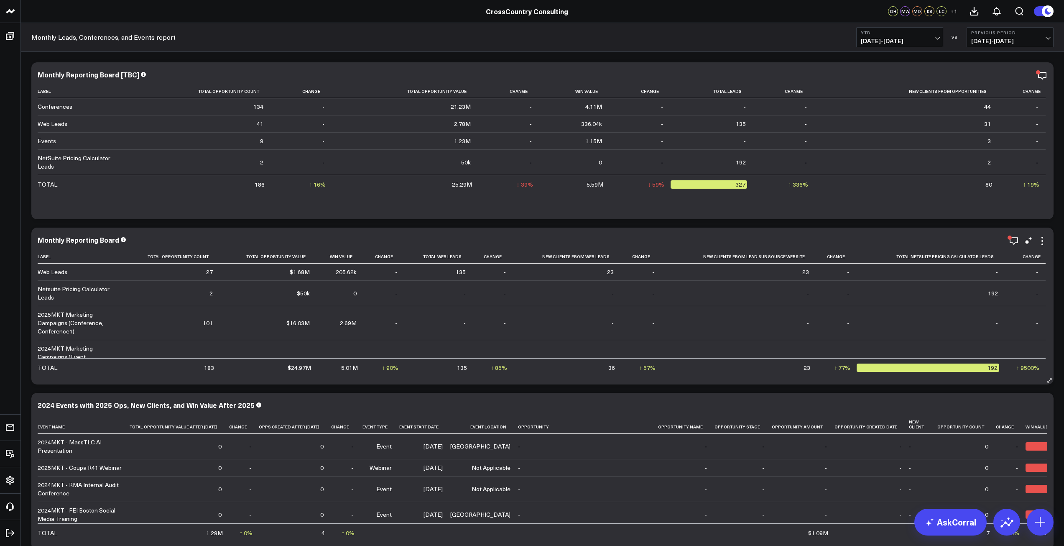
drag, startPoint x: 541, startPoint y: 316, endPoint x: 492, endPoint y: 309, distance: 49.5
click at [541, 316] on td "-" at bounding box center [568, 323] width 108 height 34
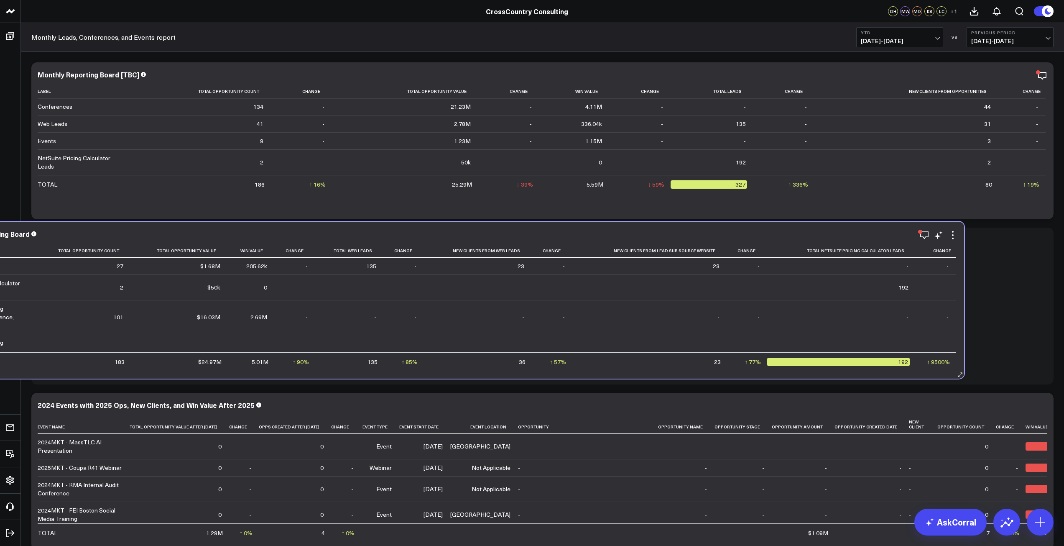
drag, startPoint x: 368, startPoint y: 308, endPoint x: 452, endPoint y: 310, distance: 83.2
click at [452, 310] on td "-" at bounding box center [478, 317] width 108 height 34
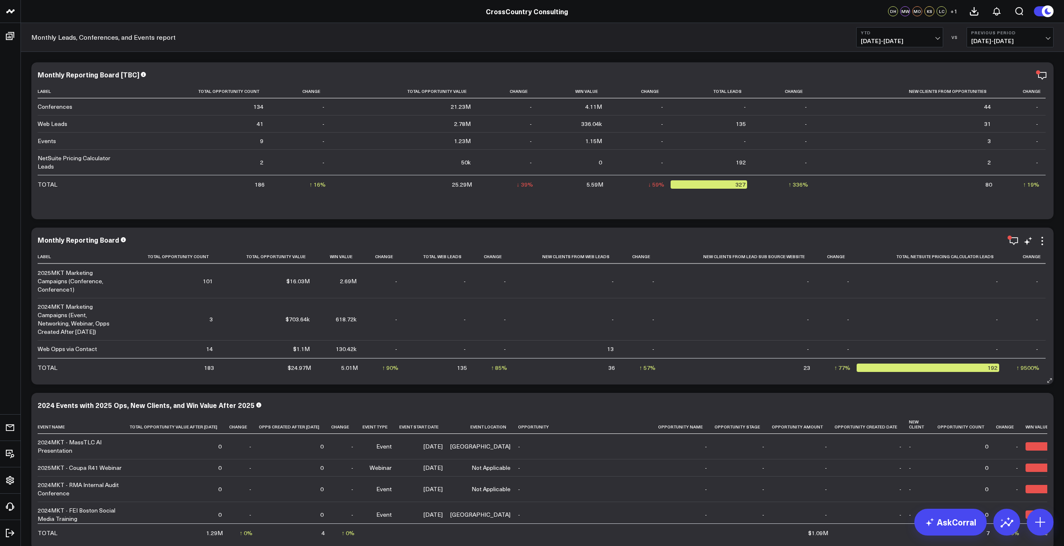
scroll to position [43, 0]
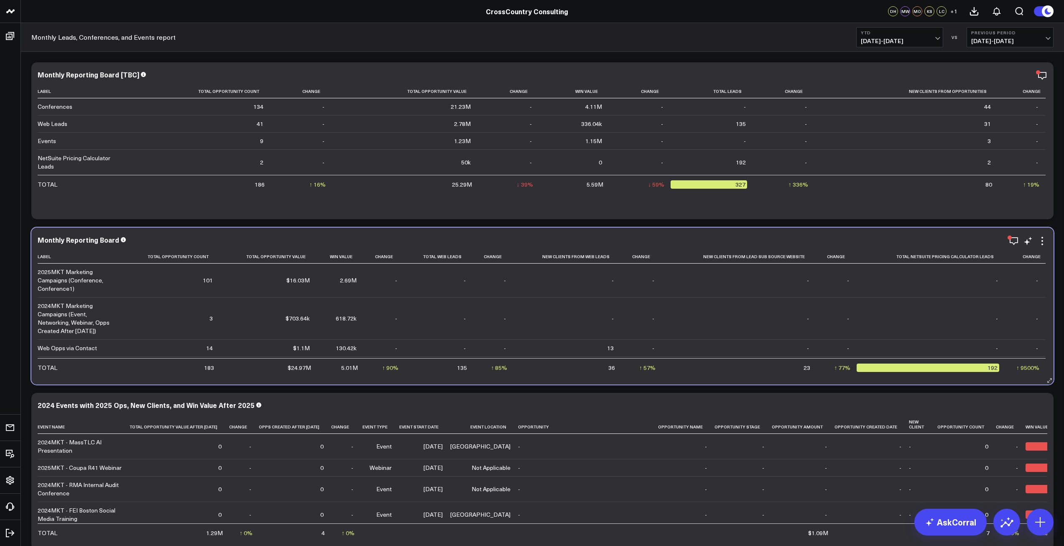
click at [367, 307] on td "-" at bounding box center [384, 318] width 41 height 42
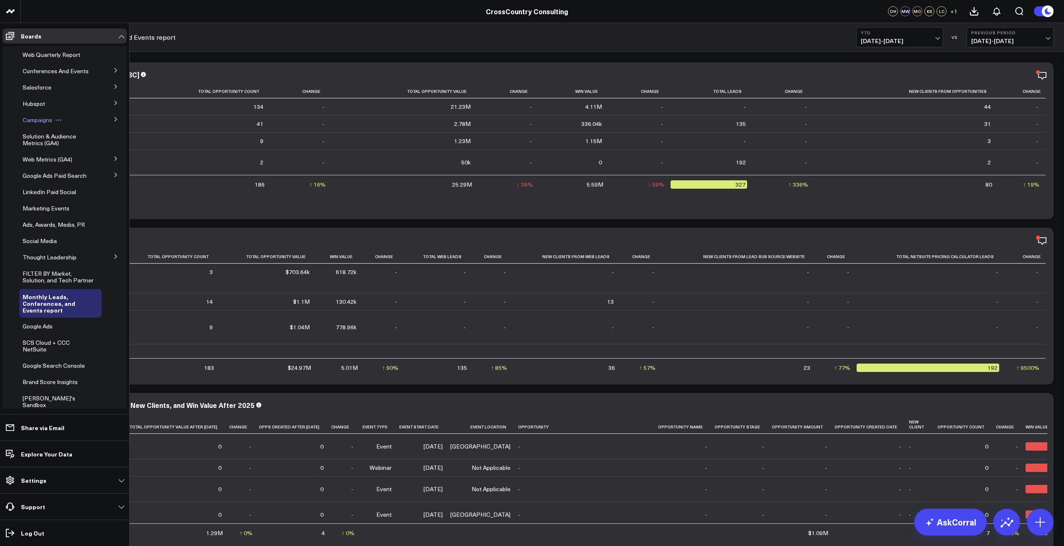
scroll to position [0, 0]
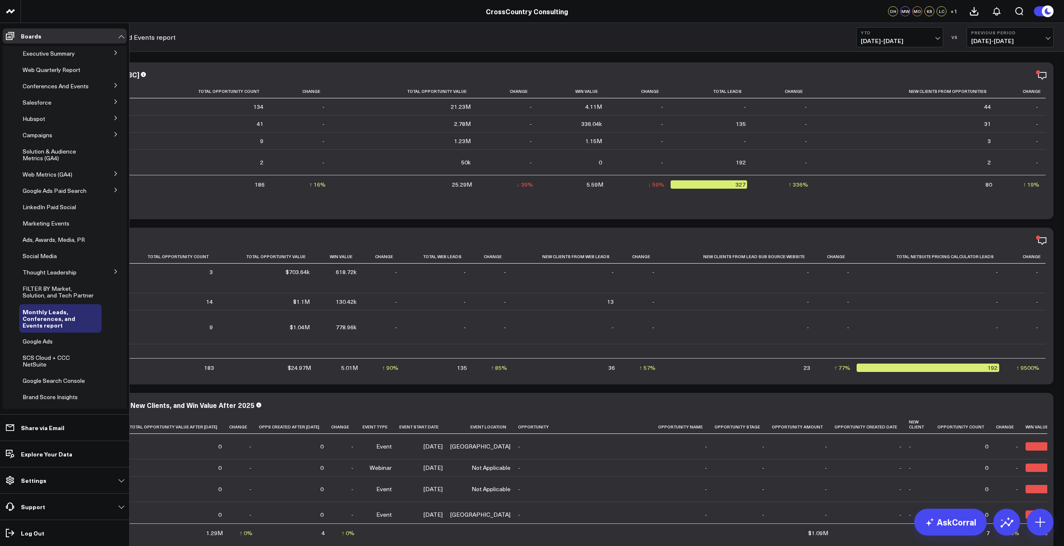
click at [106, 84] on button at bounding box center [116, 85] width 22 height 13
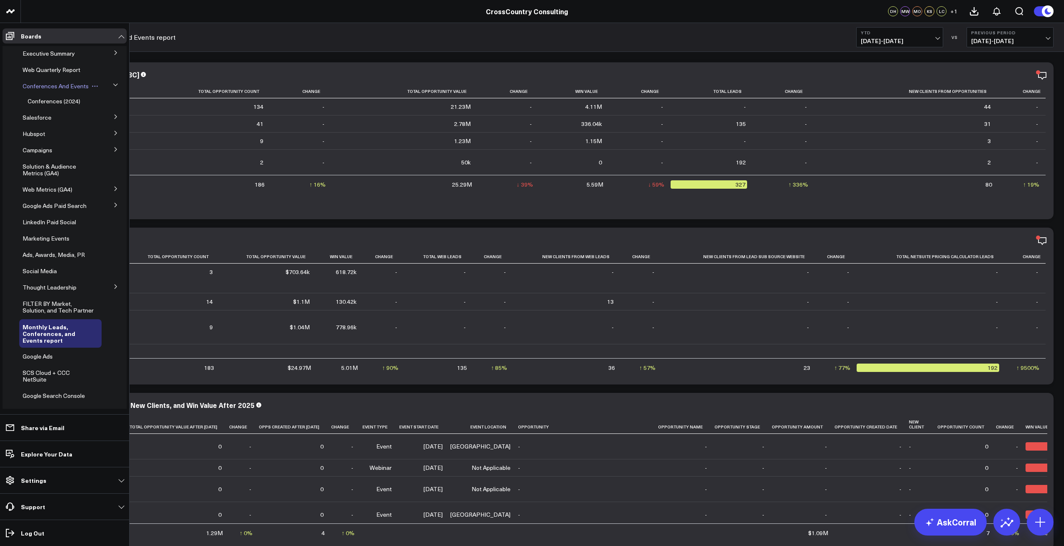
click at [45, 88] on span "Conferences And Events" at bounding box center [56, 86] width 66 height 8
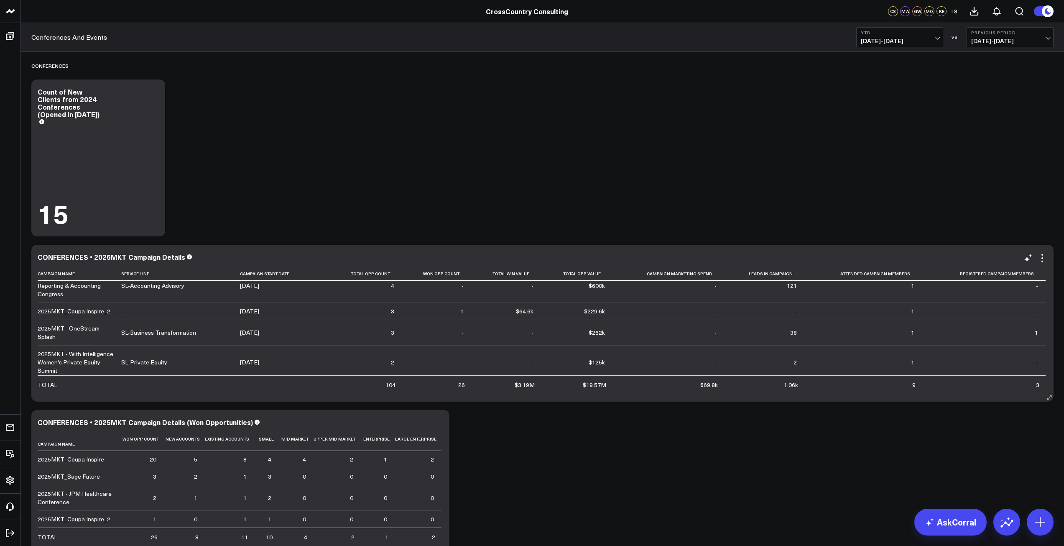
scroll to position [70, 0]
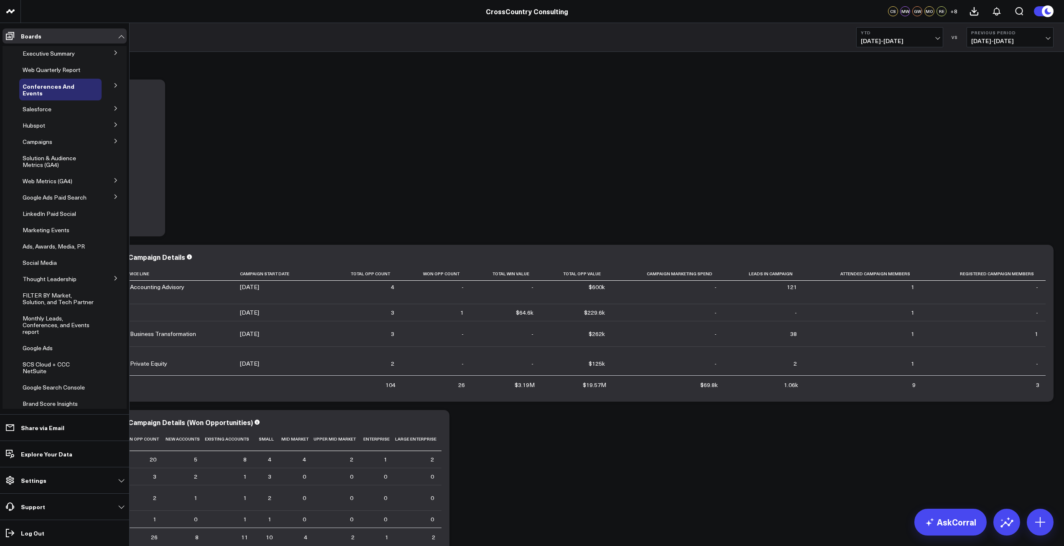
click at [107, 123] on button at bounding box center [116, 124] width 22 height 13
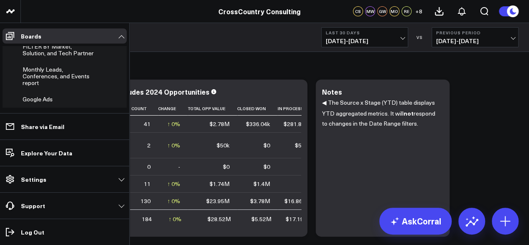
scroll to position [242, 0]
click at [47, 87] on span "Monthly Leads, Conferences, and Events report" at bounding box center [56, 76] width 67 height 21
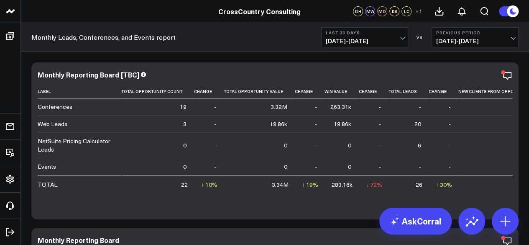
click at [349, 36] on button "Last 30 Days [DATE] - [DATE]" at bounding box center [364, 37] width 87 height 20
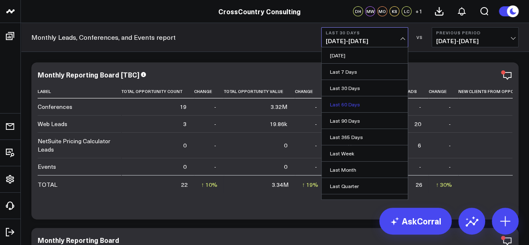
scroll to position [74, 0]
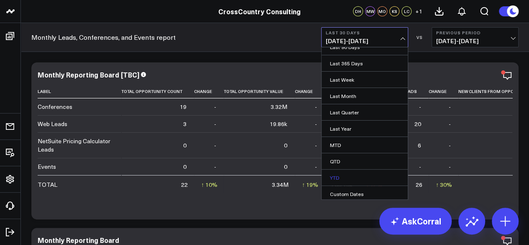
click at [346, 171] on link "YTD" at bounding box center [365, 177] width 86 height 16
